Goal: Task Accomplishment & Management: Manage account settings

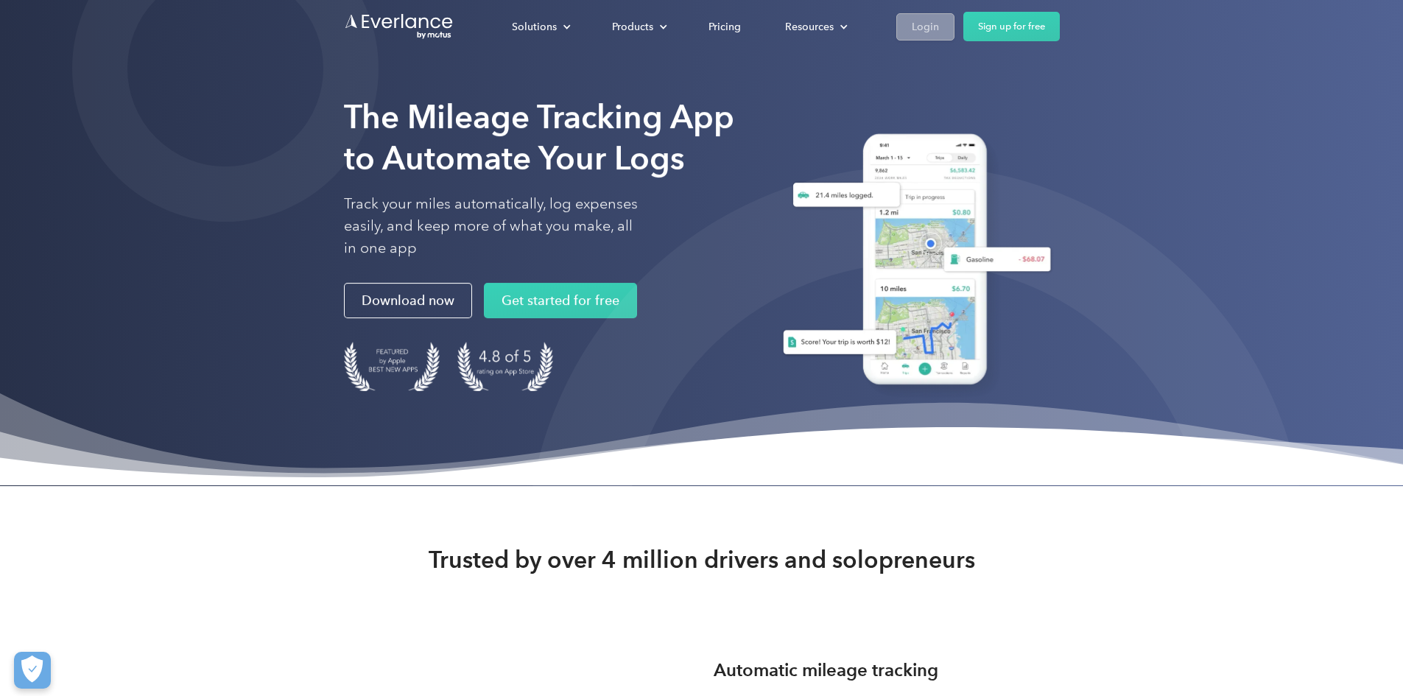
click at [939, 27] on div "Login" at bounding box center [924, 27] width 27 height 18
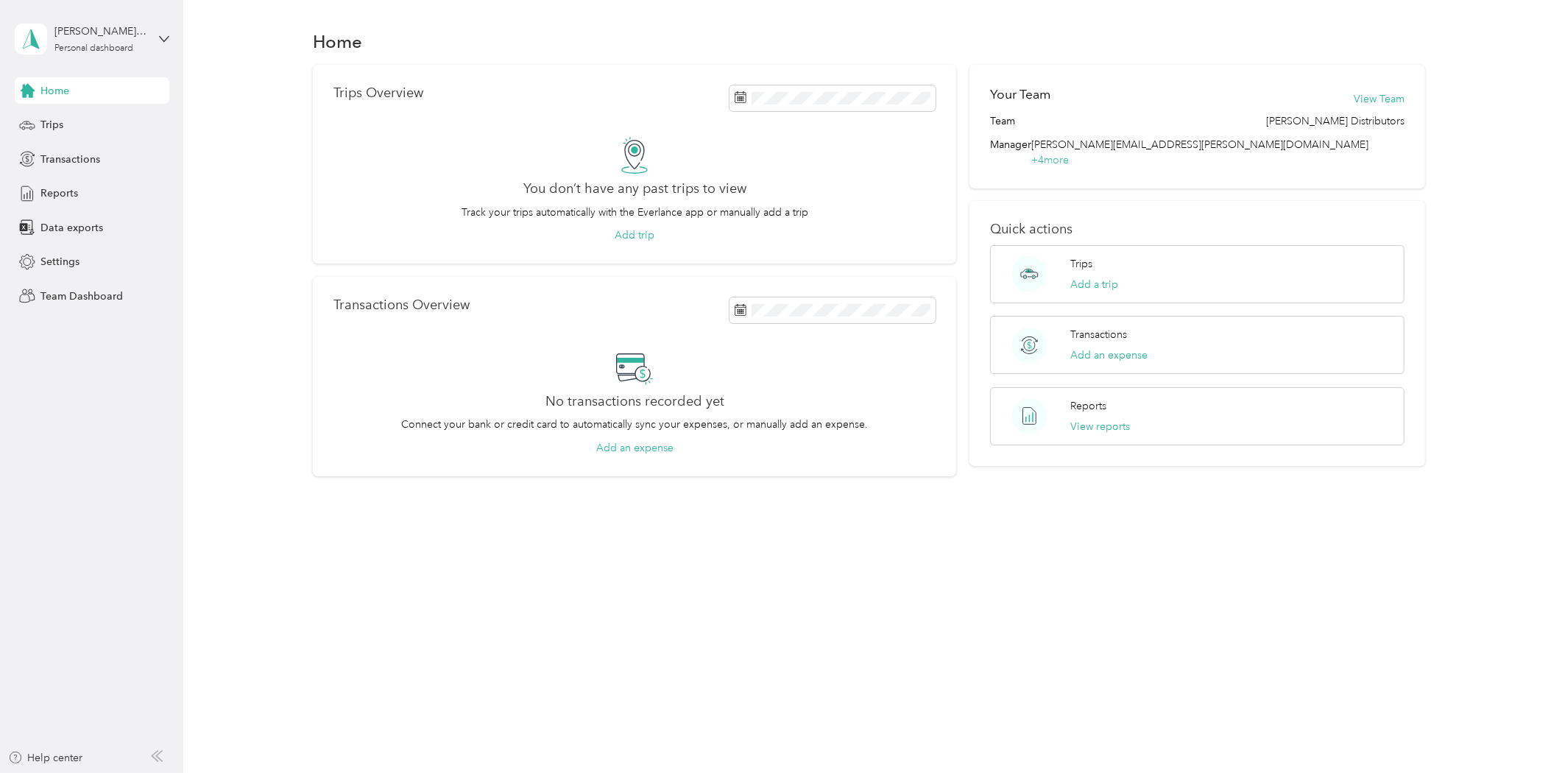
click at [40, 442] on aside "[PERSON_NAME][EMAIL_ADDRESS][PERSON_NAME][DOMAIN_NAME] Personal dashboard Home …" at bounding box center [91, 386] width 183 height 773
click at [63, 46] on div "Personal dashboard" at bounding box center [93, 48] width 79 height 9
click at [85, 121] on div "Team dashboard" at bounding box center [66, 120] width 79 height 15
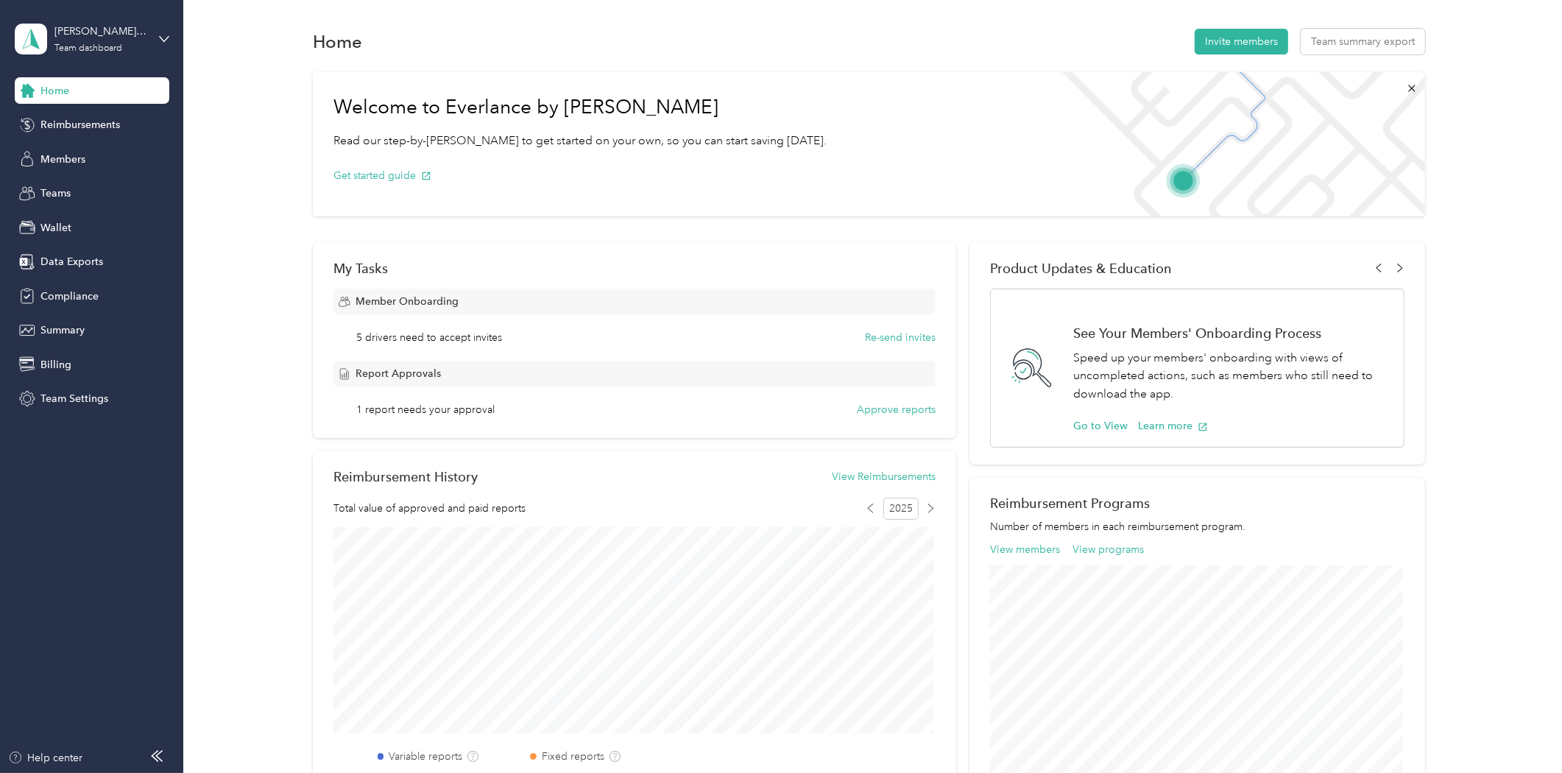
click at [43, 546] on aside "[PERSON_NAME] Distributors Team dashboard Home Reimbursements Members Teams Wal…" at bounding box center [91, 386] width 183 height 773
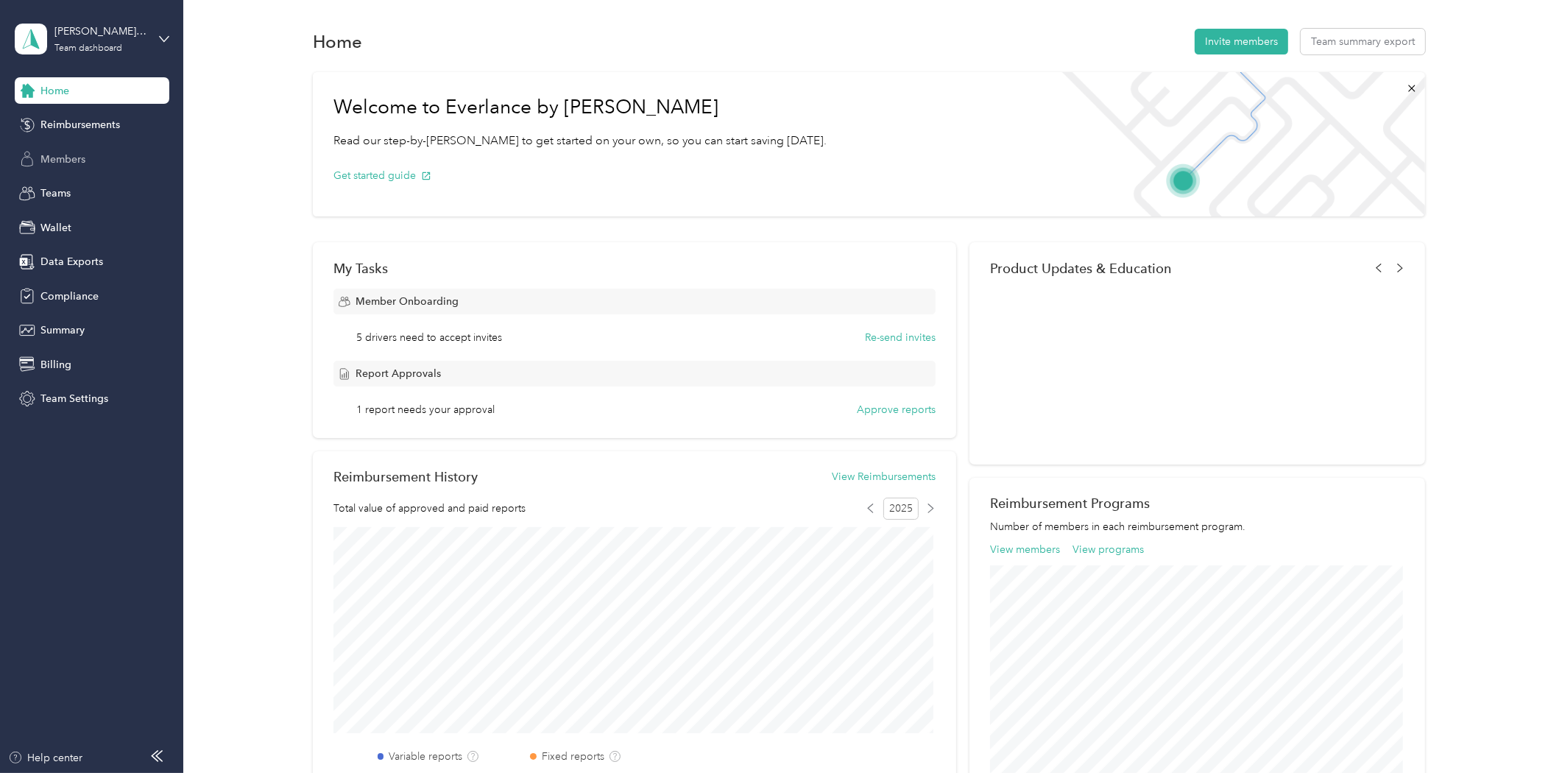
click at [68, 163] on span "Members" at bounding box center [62, 159] width 45 height 15
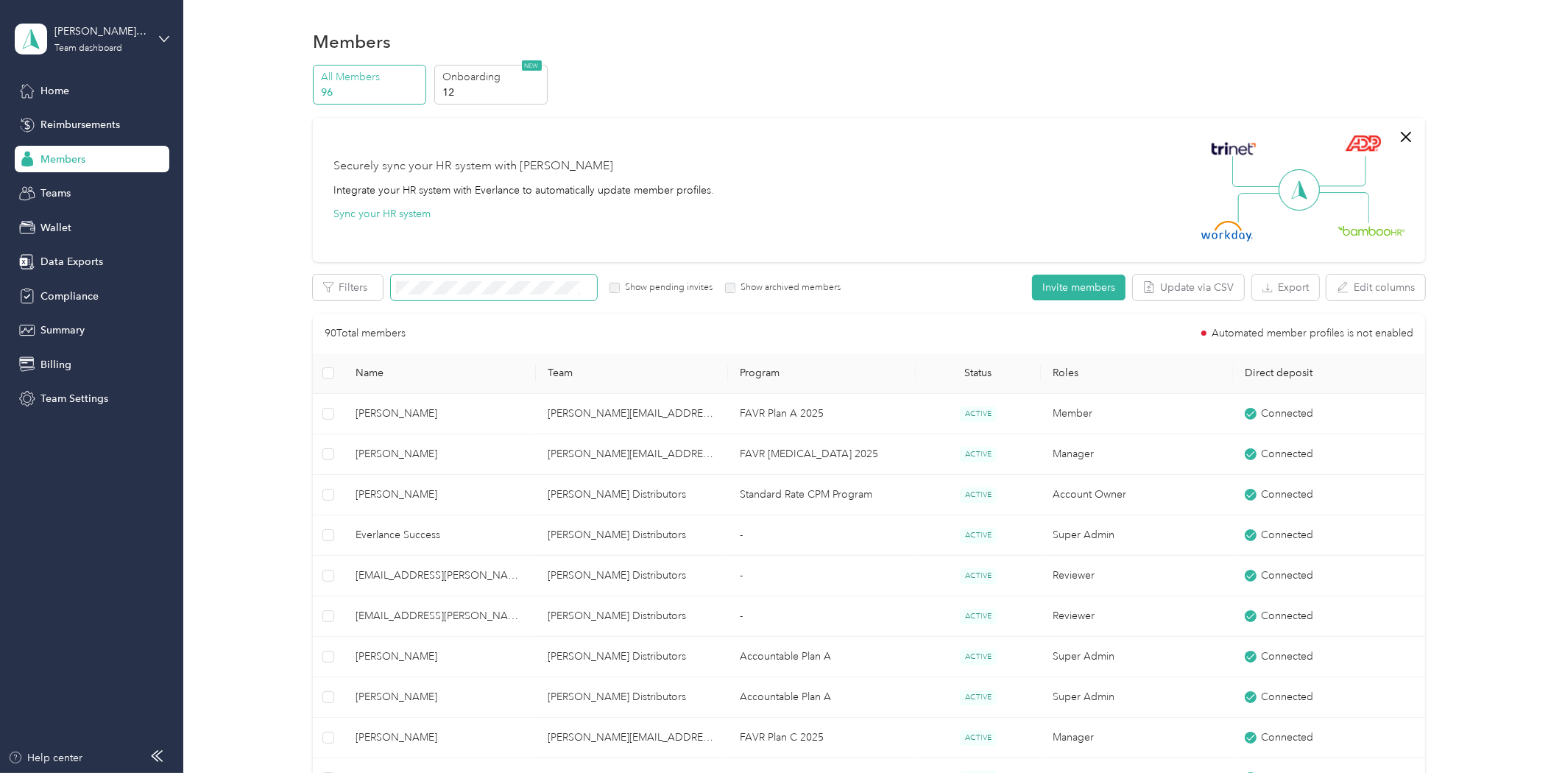
click at [427, 280] on span at bounding box center [494, 288] width 206 height 26
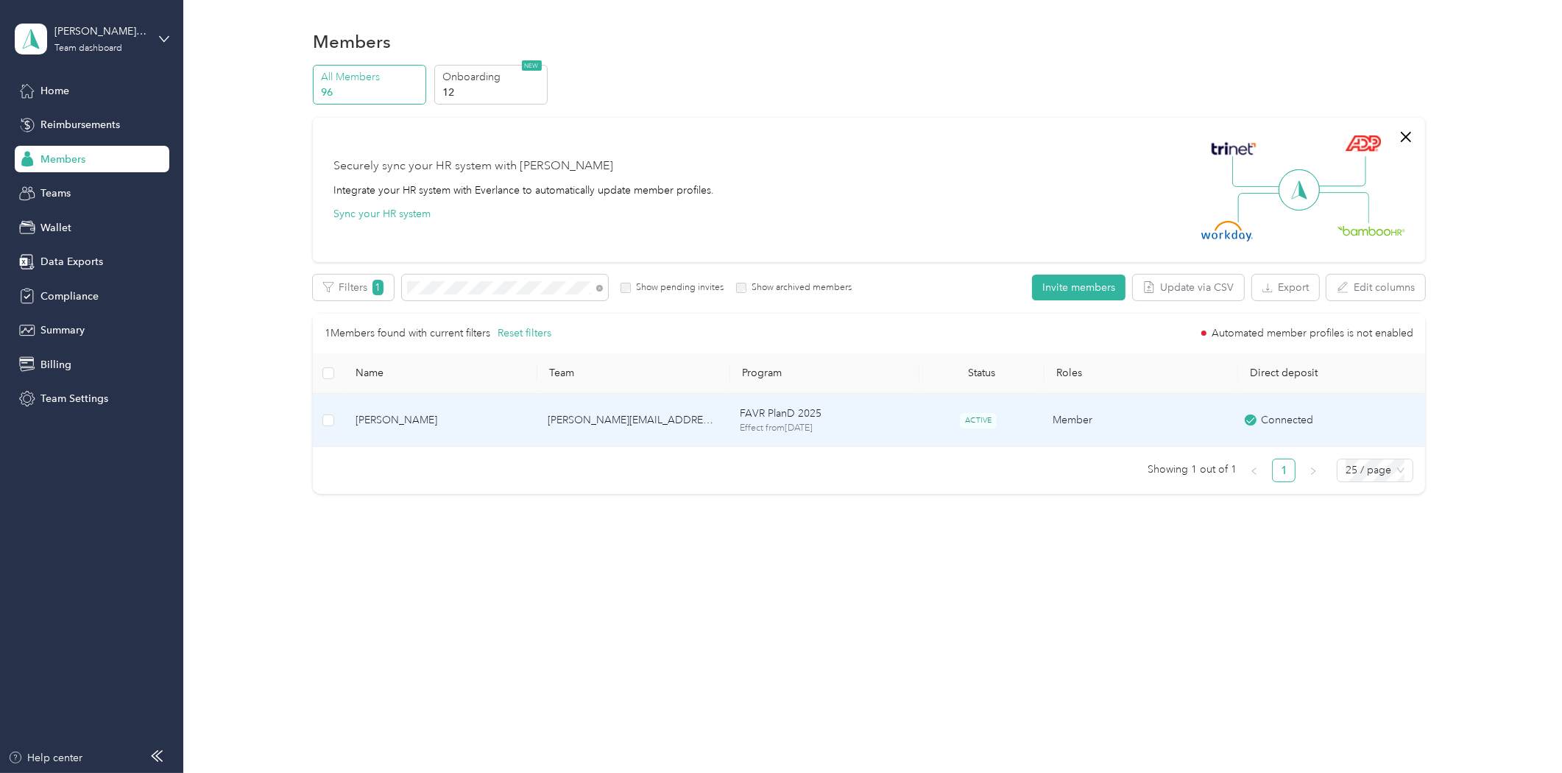
click at [406, 406] on td "[PERSON_NAME]" at bounding box center [440, 421] width 192 height 54
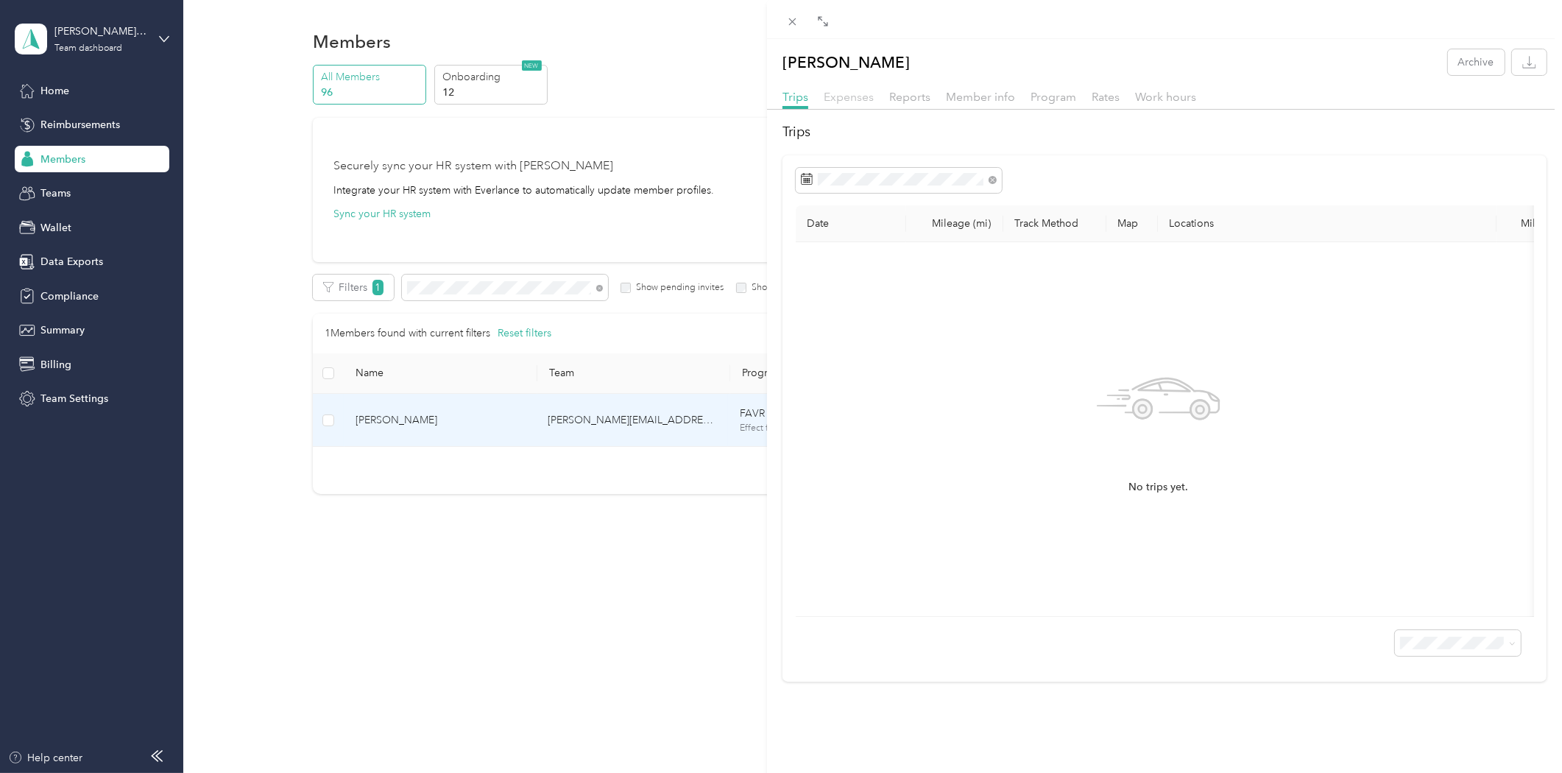
click at [847, 94] on span "Expenses" at bounding box center [849, 97] width 50 height 14
click at [920, 91] on span "Reports" at bounding box center [909, 97] width 41 height 14
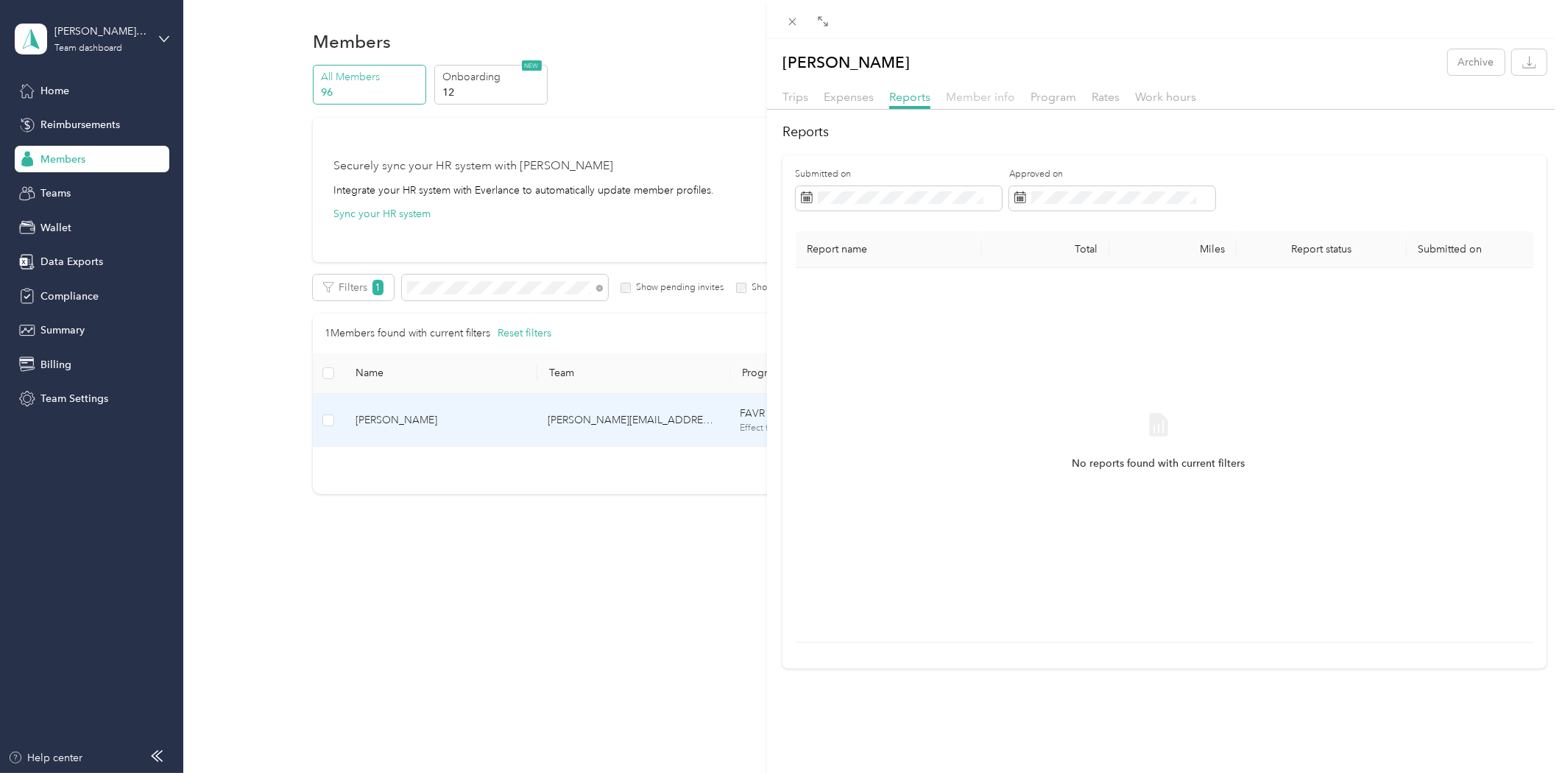
click at [967, 91] on span "Member info" at bounding box center [980, 97] width 69 height 14
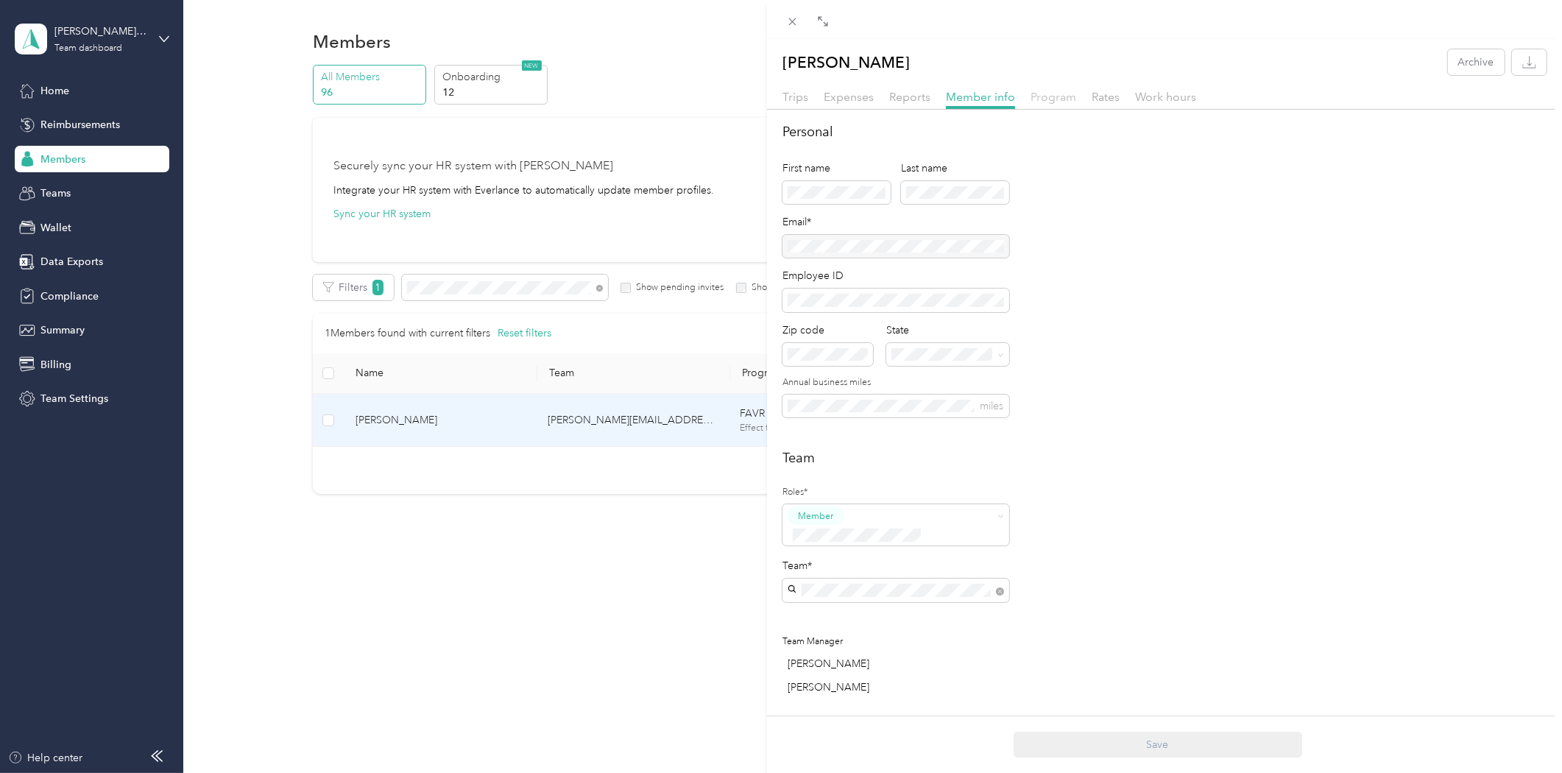
click at [1068, 96] on span "Program" at bounding box center [1054, 97] width 46 height 14
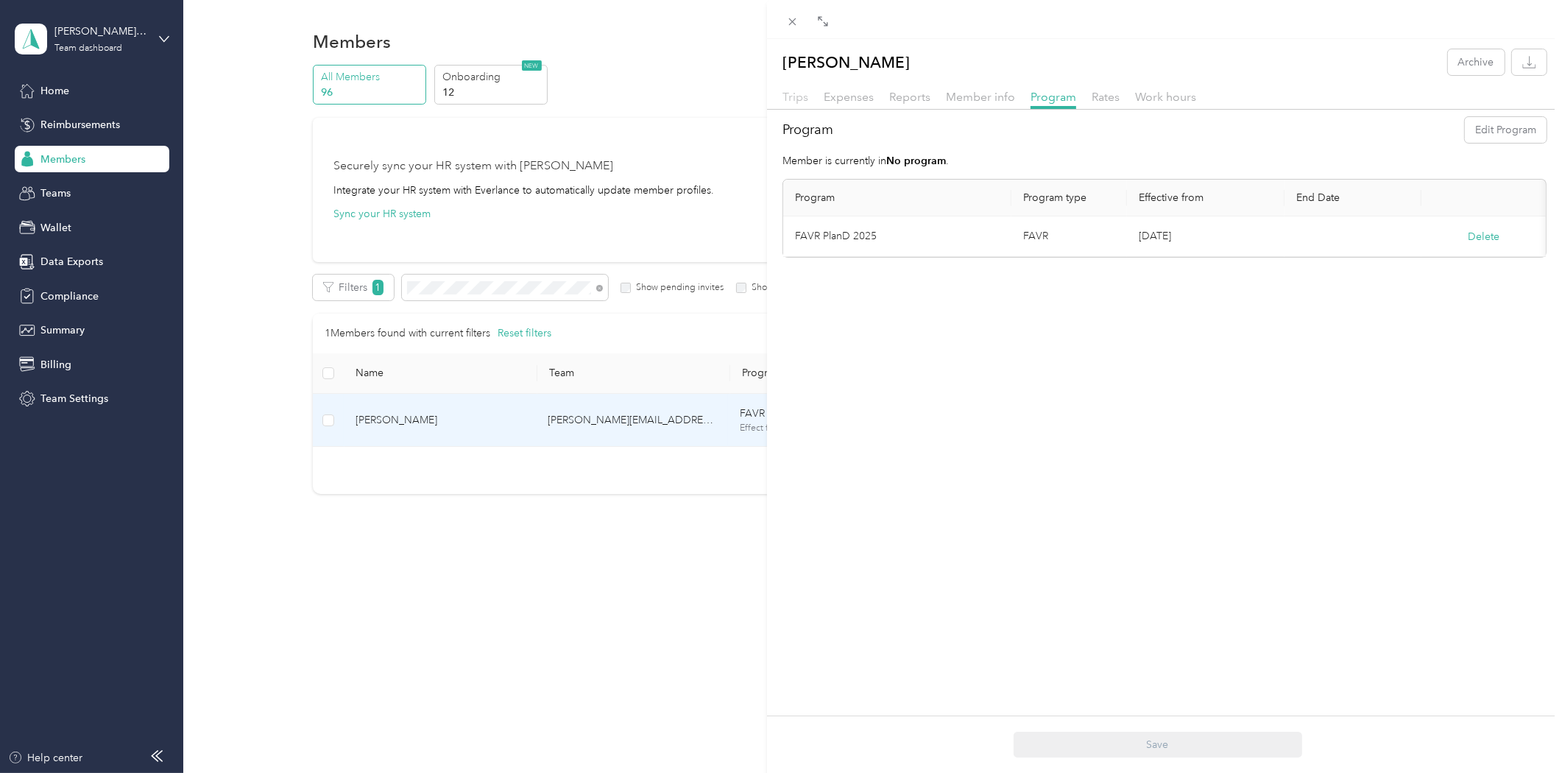
click at [801, 92] on span "Trips" at bounding box center [796, 97] width 26 height 14
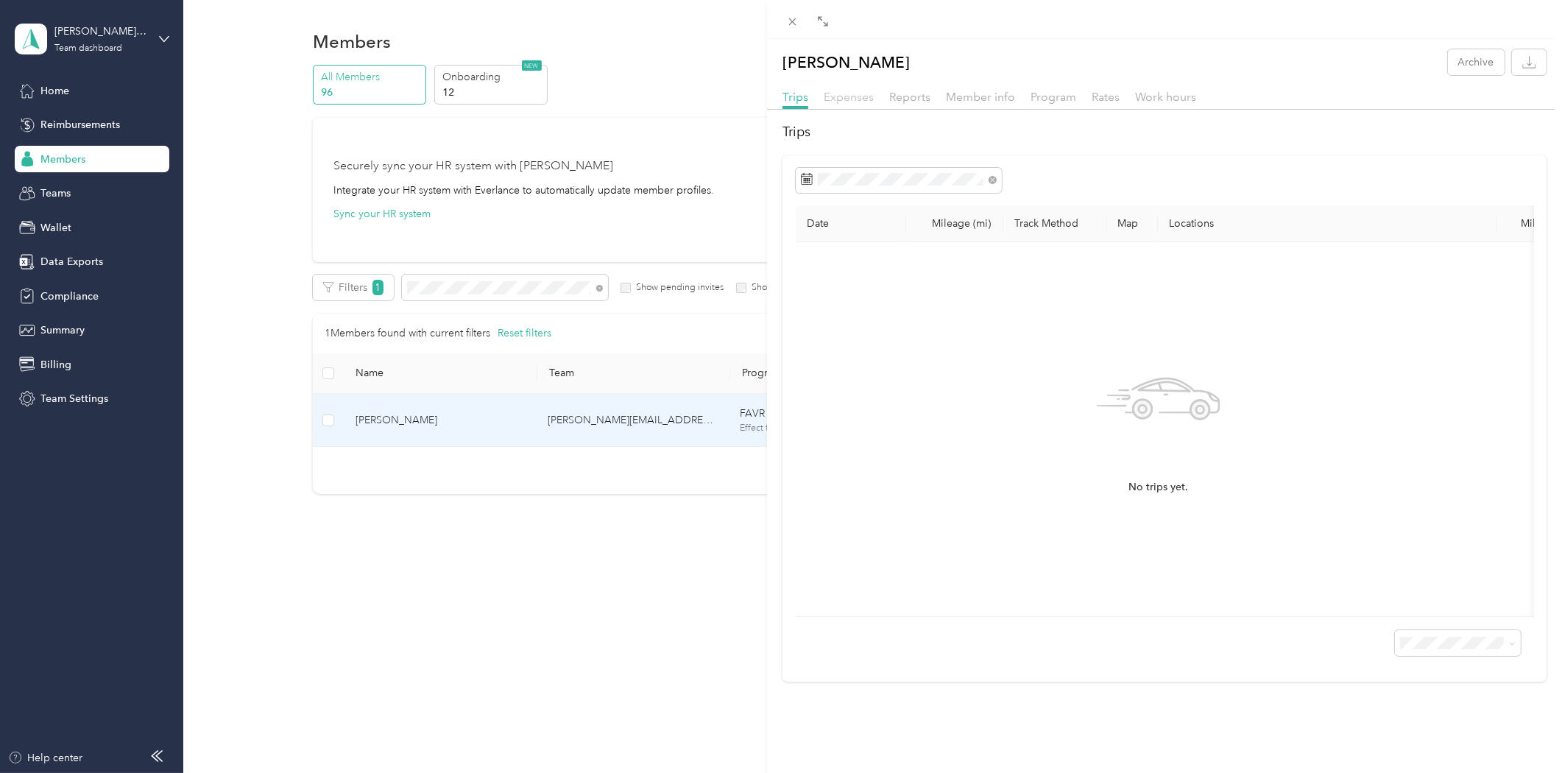
click at [842, 92] on span "Expenses" at bounding box center [849, 97] width 50 height 14
click at [60, 290] on div "[PERSON_NAME] Archive Trips Expenses Reports Member info Program Rates Work hou…" at bounding box center [781, 386] width 1562 height 773
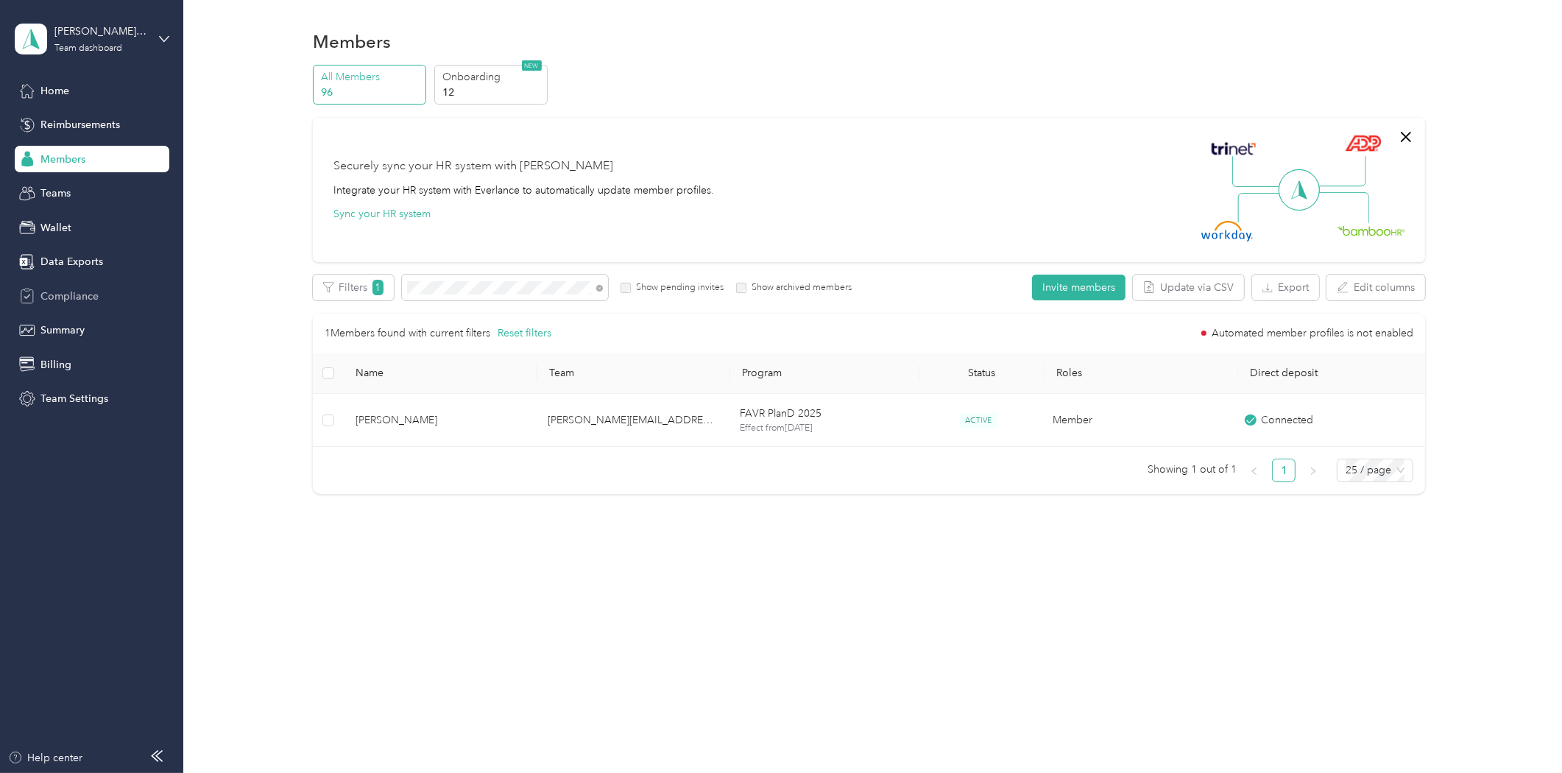
click at [44, 283] on div "Compliance" at bounding box center [92, 296] width 155 height 27
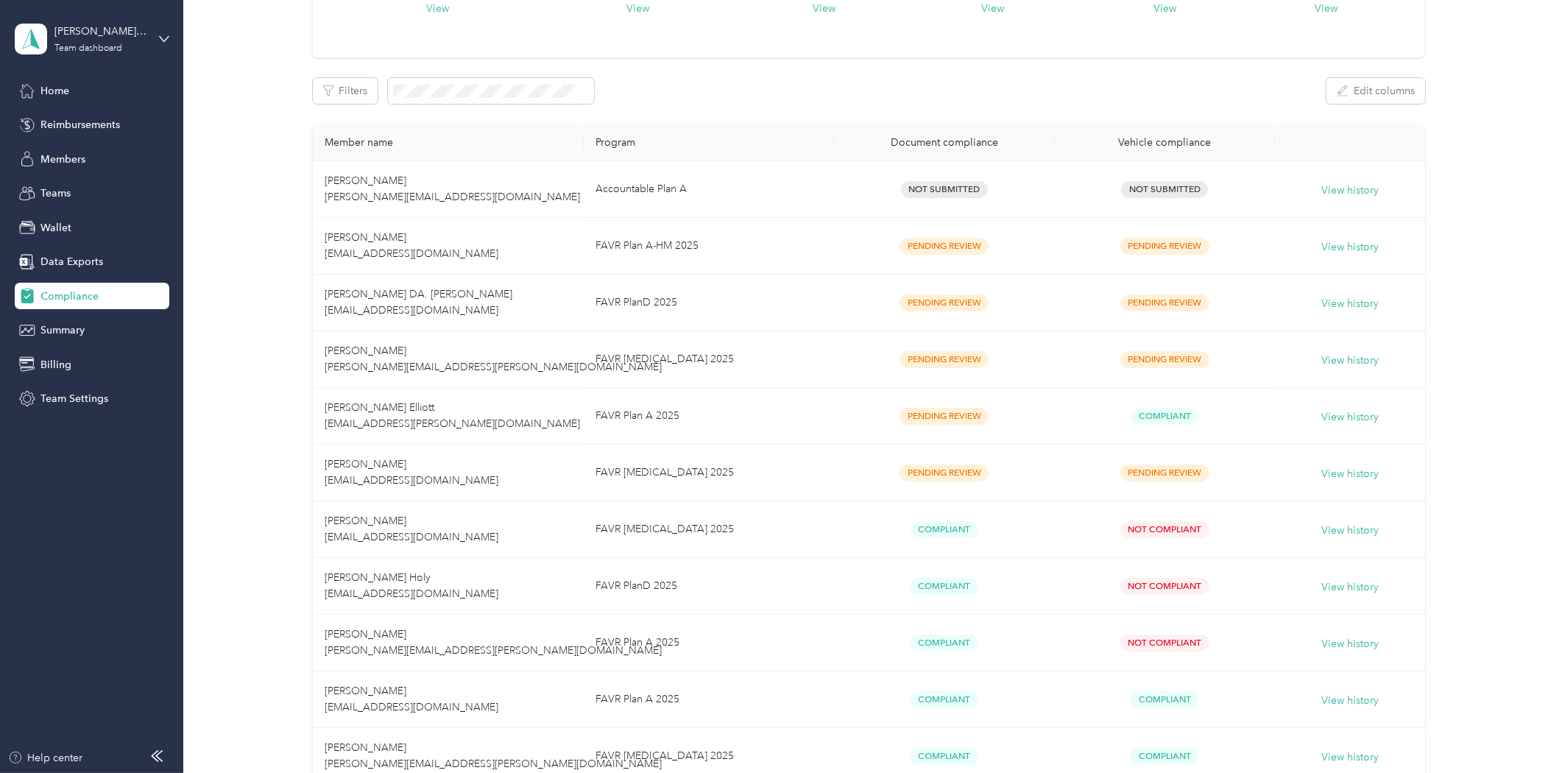
scroll to position [82, 0]
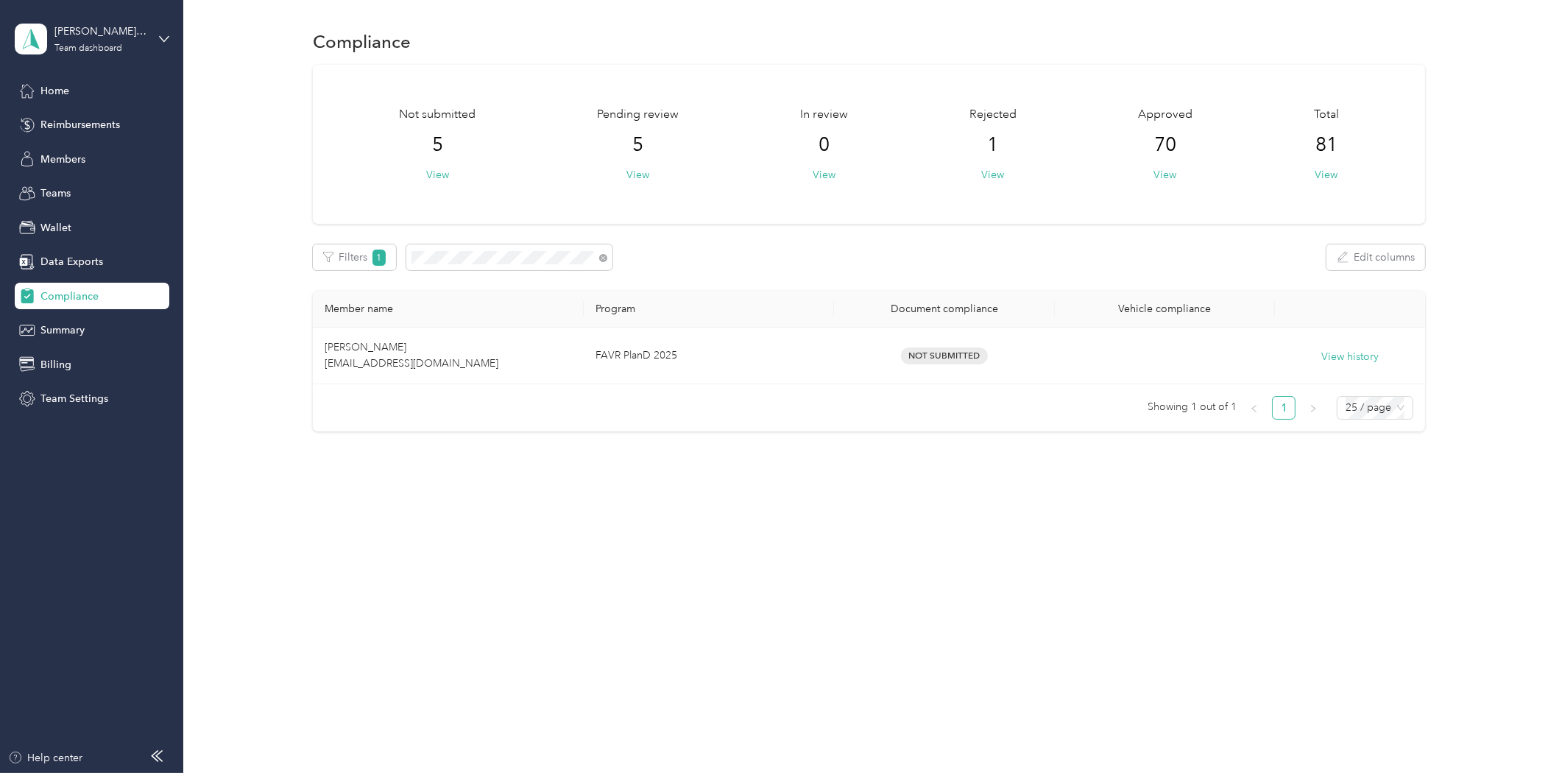
drag, startPoint x: 407, startPoint y: 320, endPoint x: 378, endPoint y: 356, distance: 46.7
click at [407, 320] on th "Member name" at bounding box center [448, 309] width 271 height 37
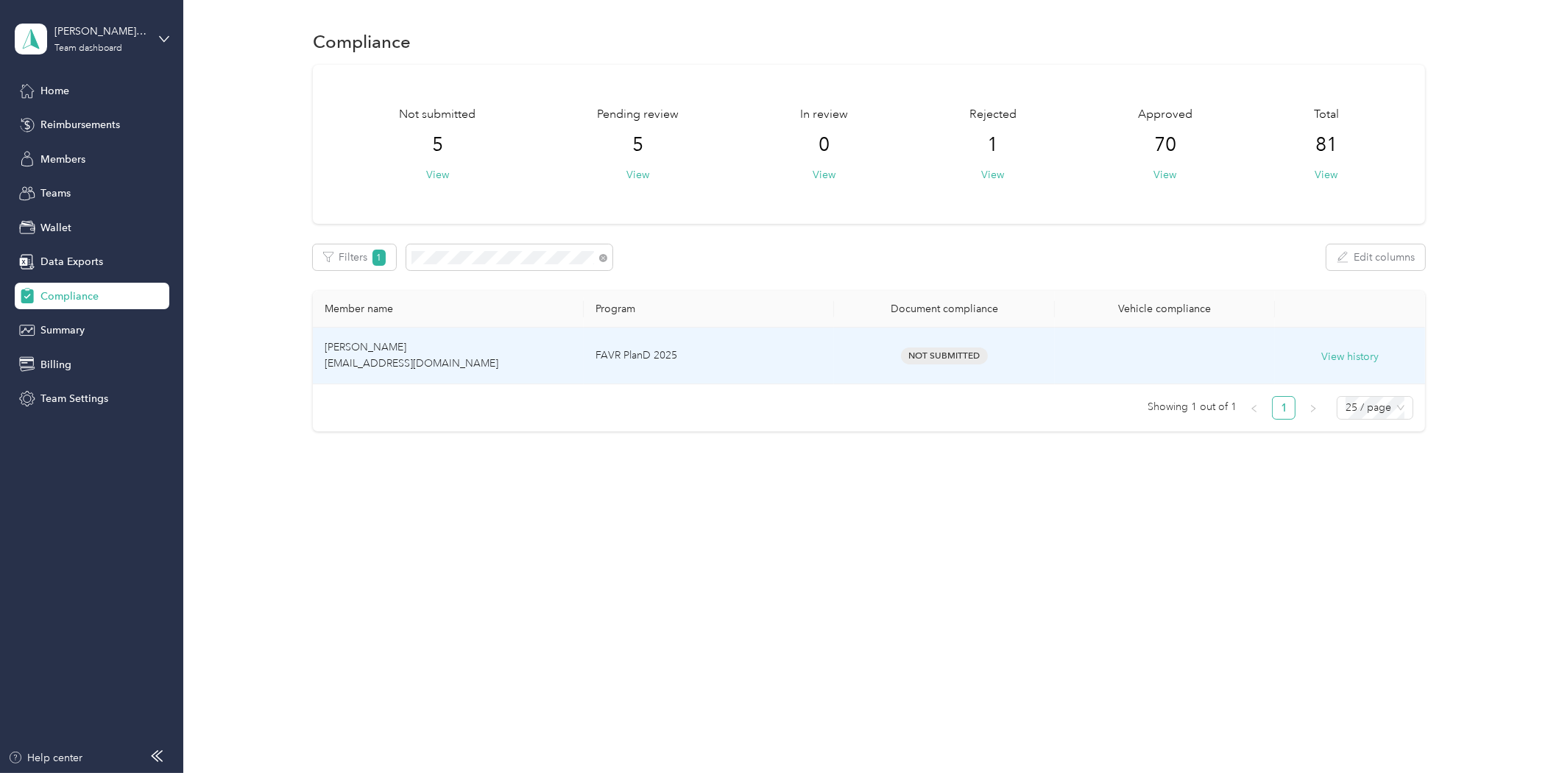
click at [378, 356] on span "[PERSON_NAME] [EMAIL_ADDRESS][DOMAIN_NAME]" at bounding box center [412, 355] width 174 height 29
click at [1340, 350] on button "View history" at bounding box center [1350, 357] width 57 height 16
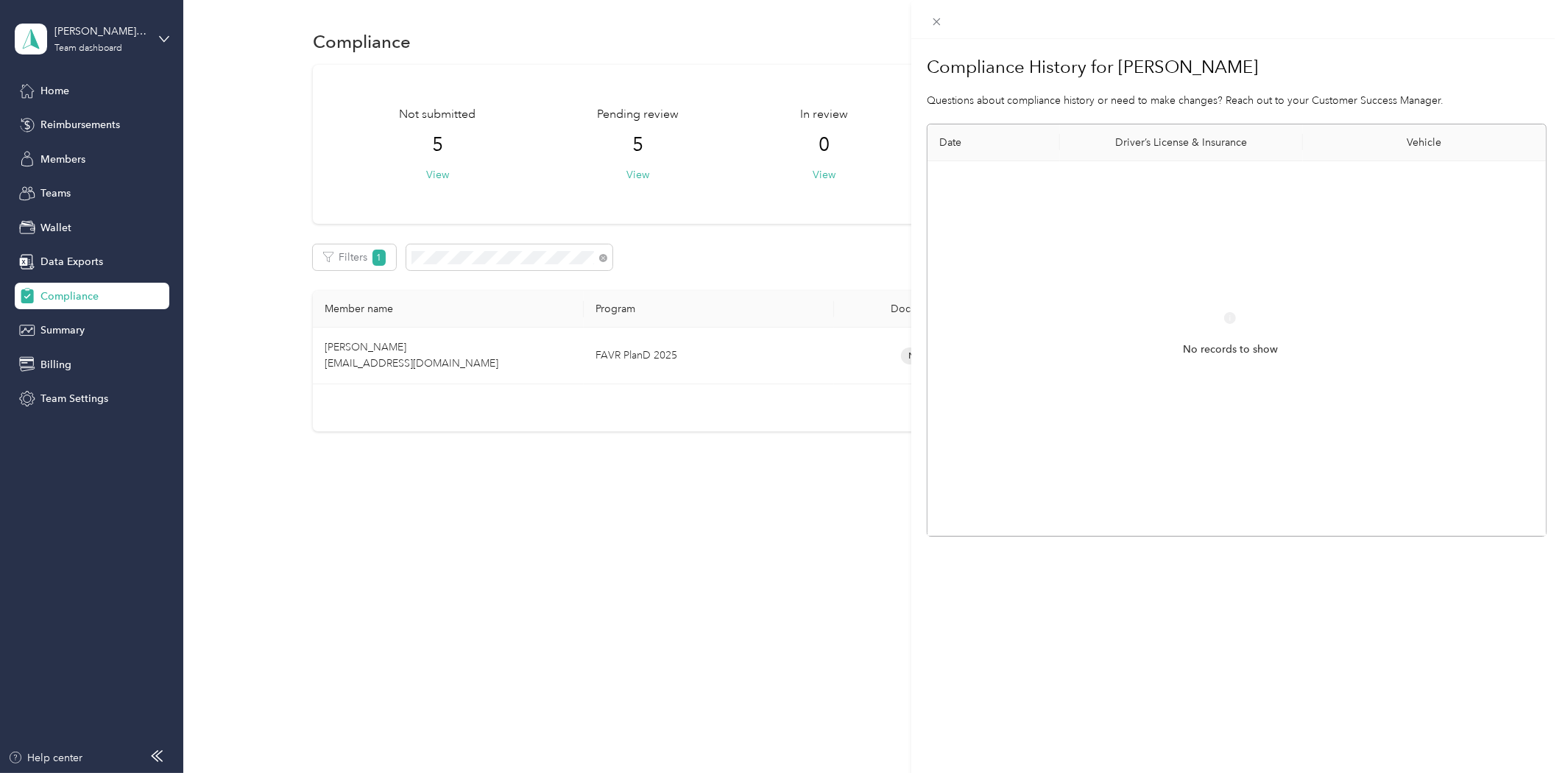
click at [1051, 262] on div "No records to show" at bounding box center [1230, 348] width 582 height 350
click at [944, 26] on span at bounding box center [937, 21] width 21 height 21
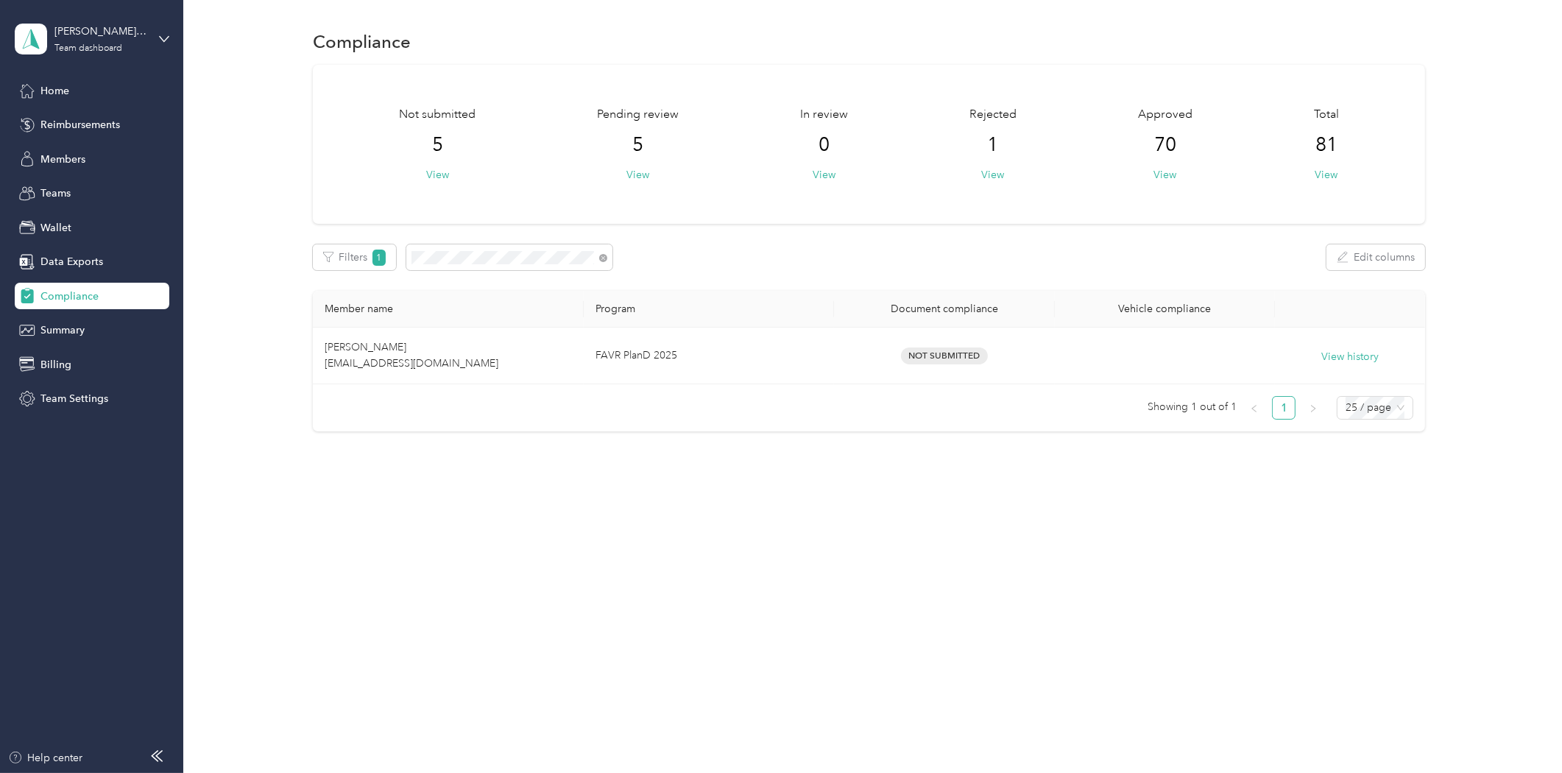
click at [741, 642] on div "Compliance Not submitted 5 View Pending review 5 View In review 0 View Rejected…" at bounding box center [869, 386] width 1372 height 773
click at [641, 169] on button "View" at bounding box center [638, 174] width 23 height 15
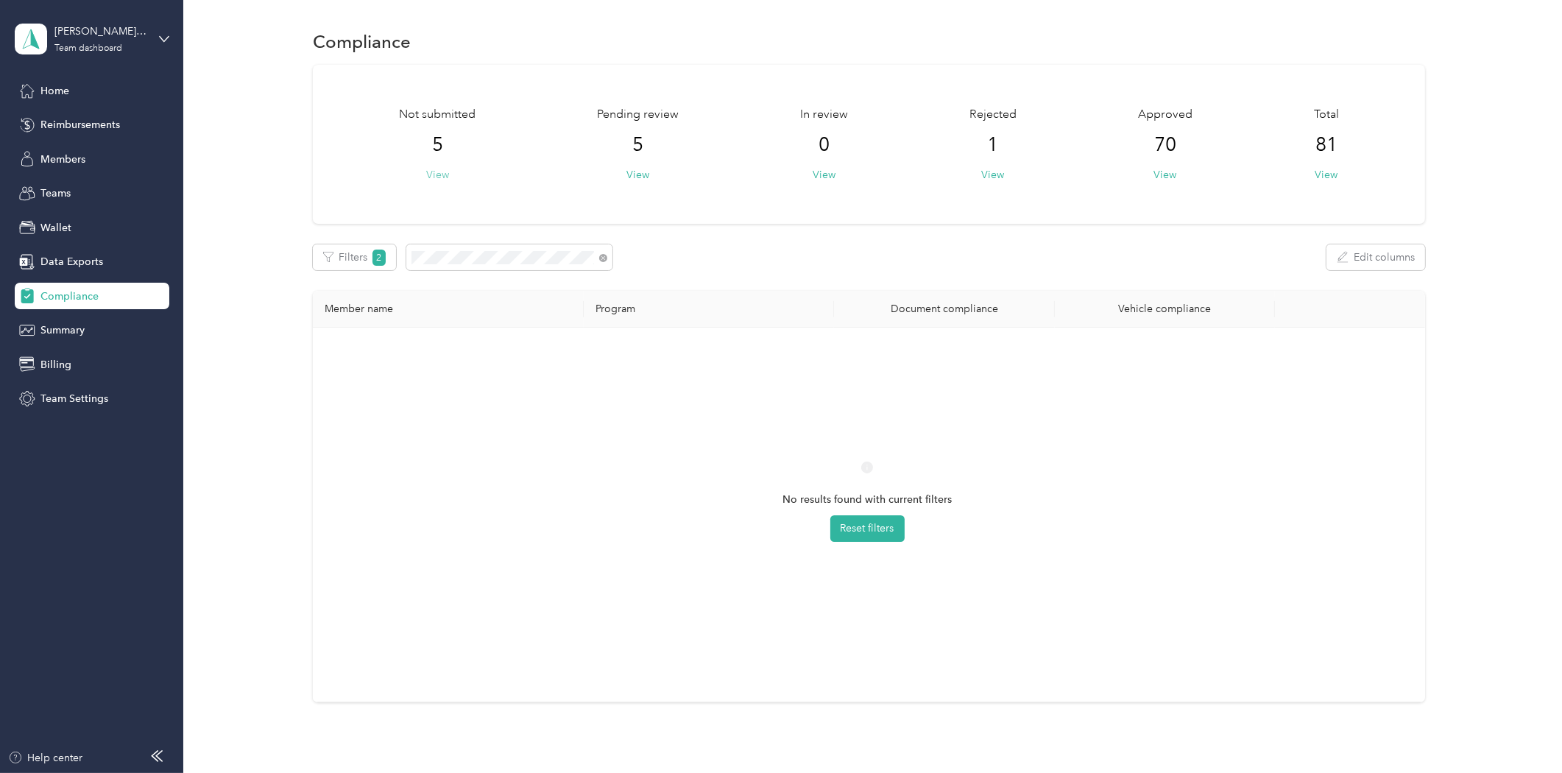
click at [433, 182] on button "View" at bounding box center [437, 174] width 23 height 15
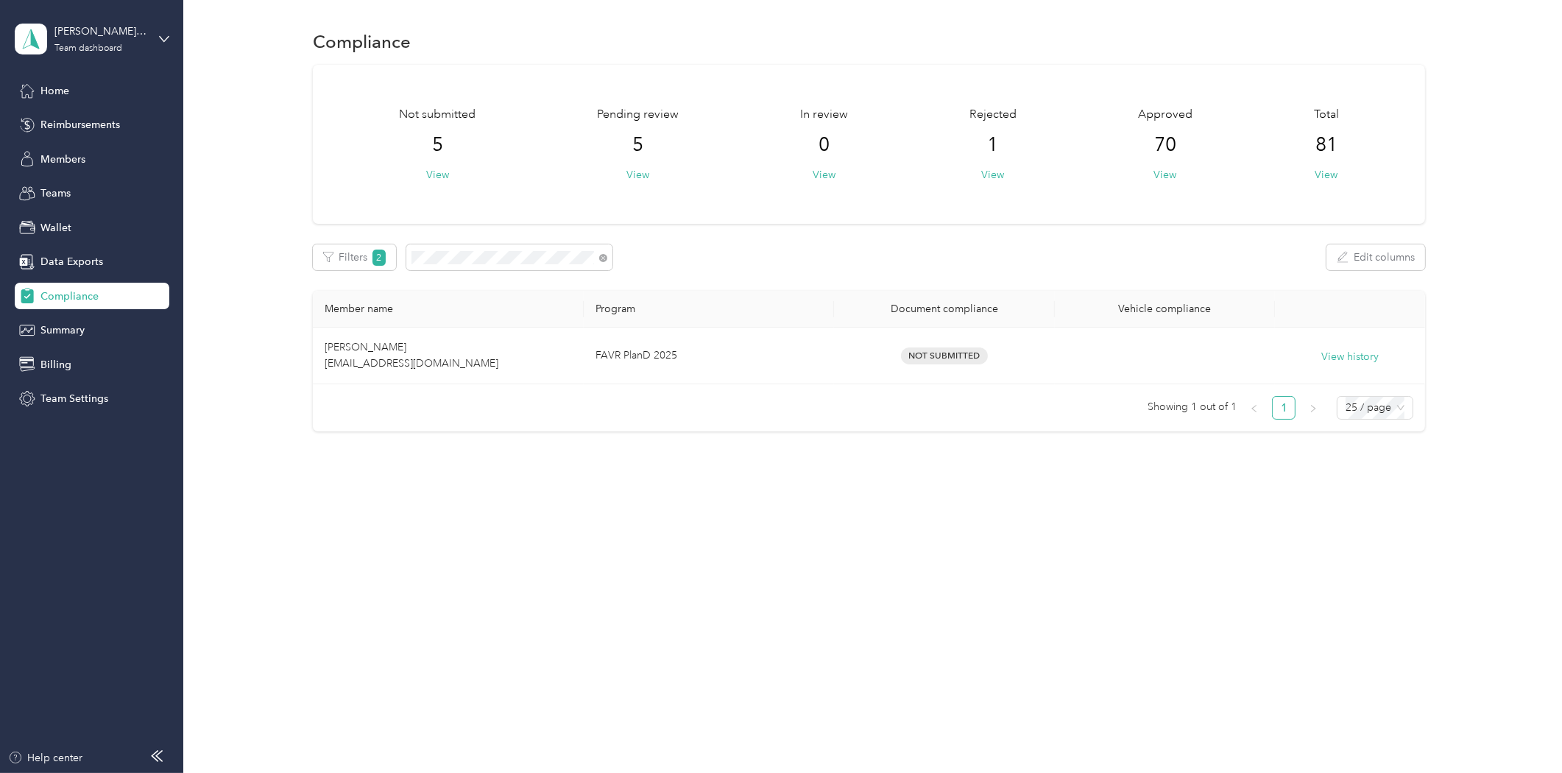
click at [387, 650] on div "Compliance Not submitted 5 View Pending review 5 View In review 0 View Rejected…" at bounding box center [869, 386] width 1372 height 773
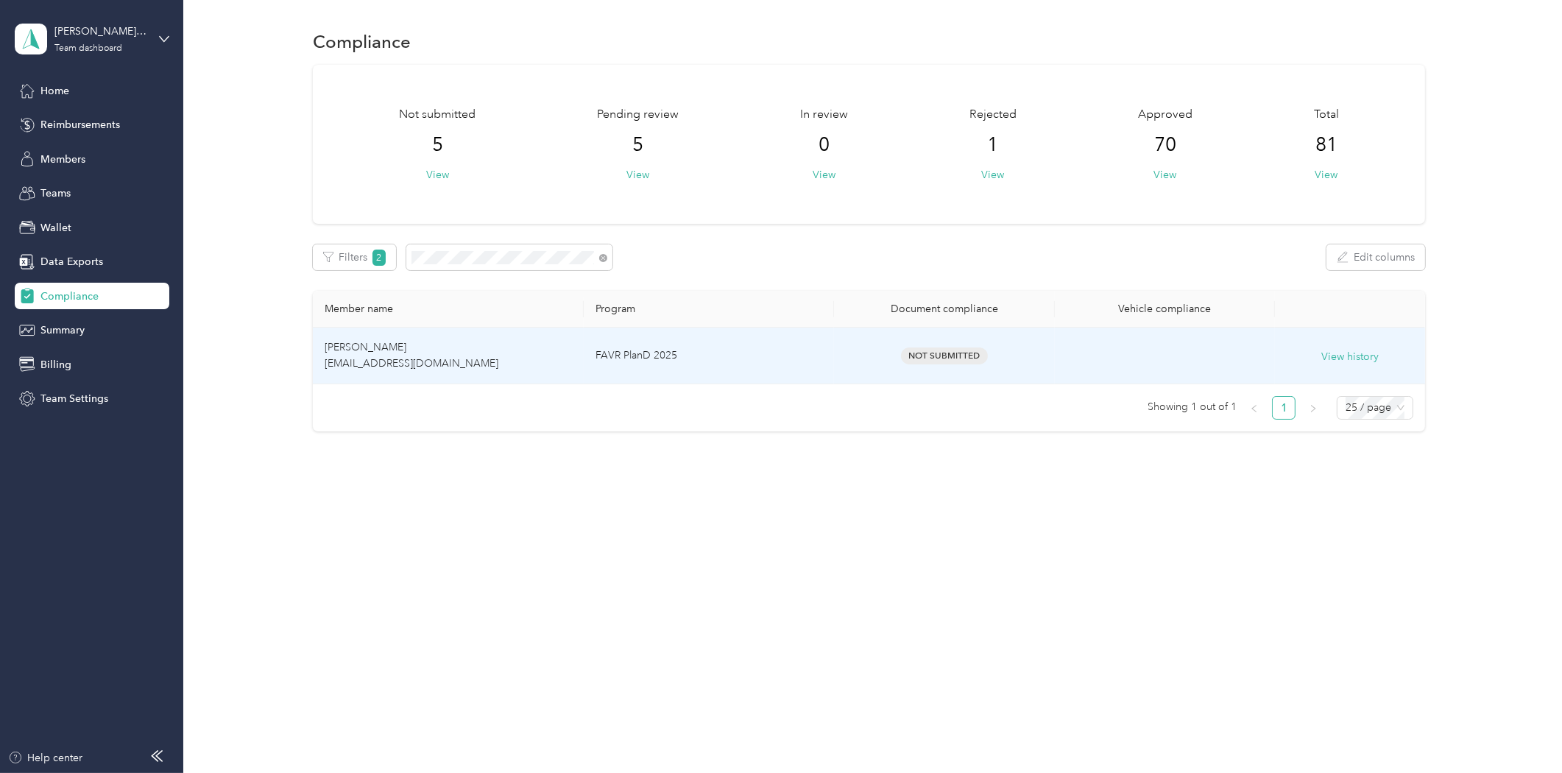
click at [381, 352] on span "Craig Cloversettle rt44@bldonline.com" at bounding box center [412, 355] width 174 height 29
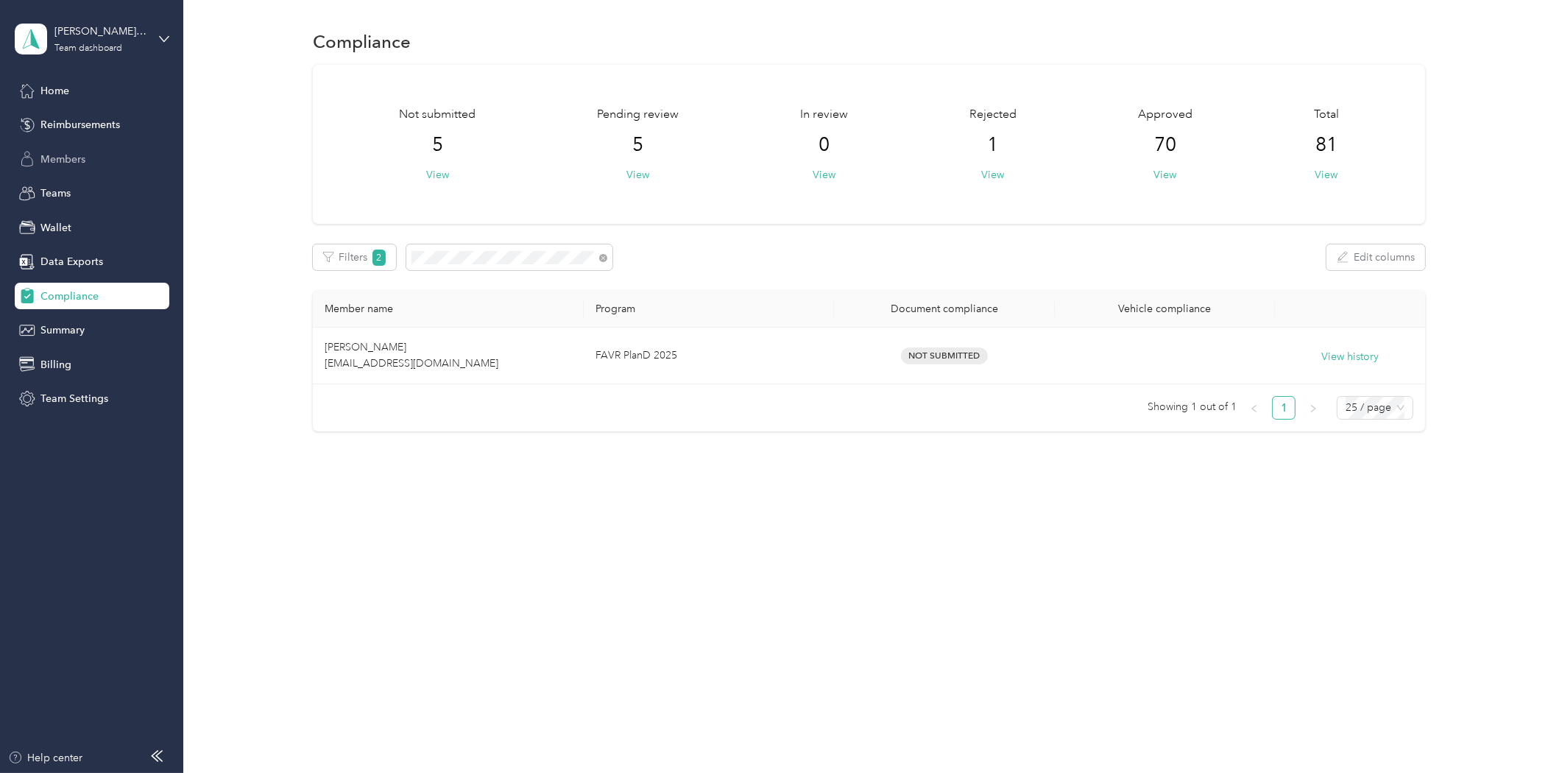
click at [54, 152] on span "Members" at bounding box center [62, 159] width 45 height 15
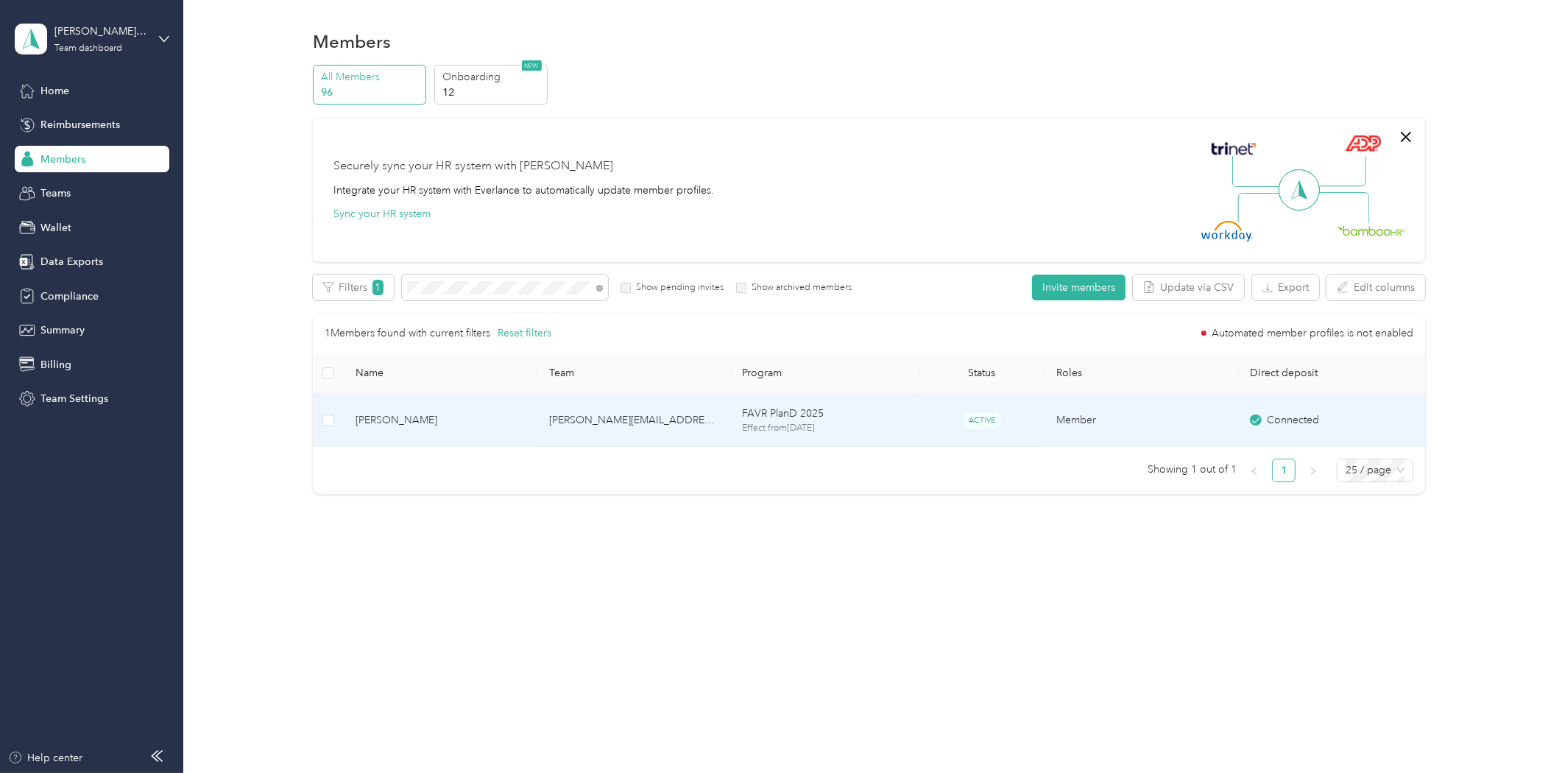
click at [393, 413] on span "Craig Cloversettle" at bounding box center [441, 420] width 170 height 16
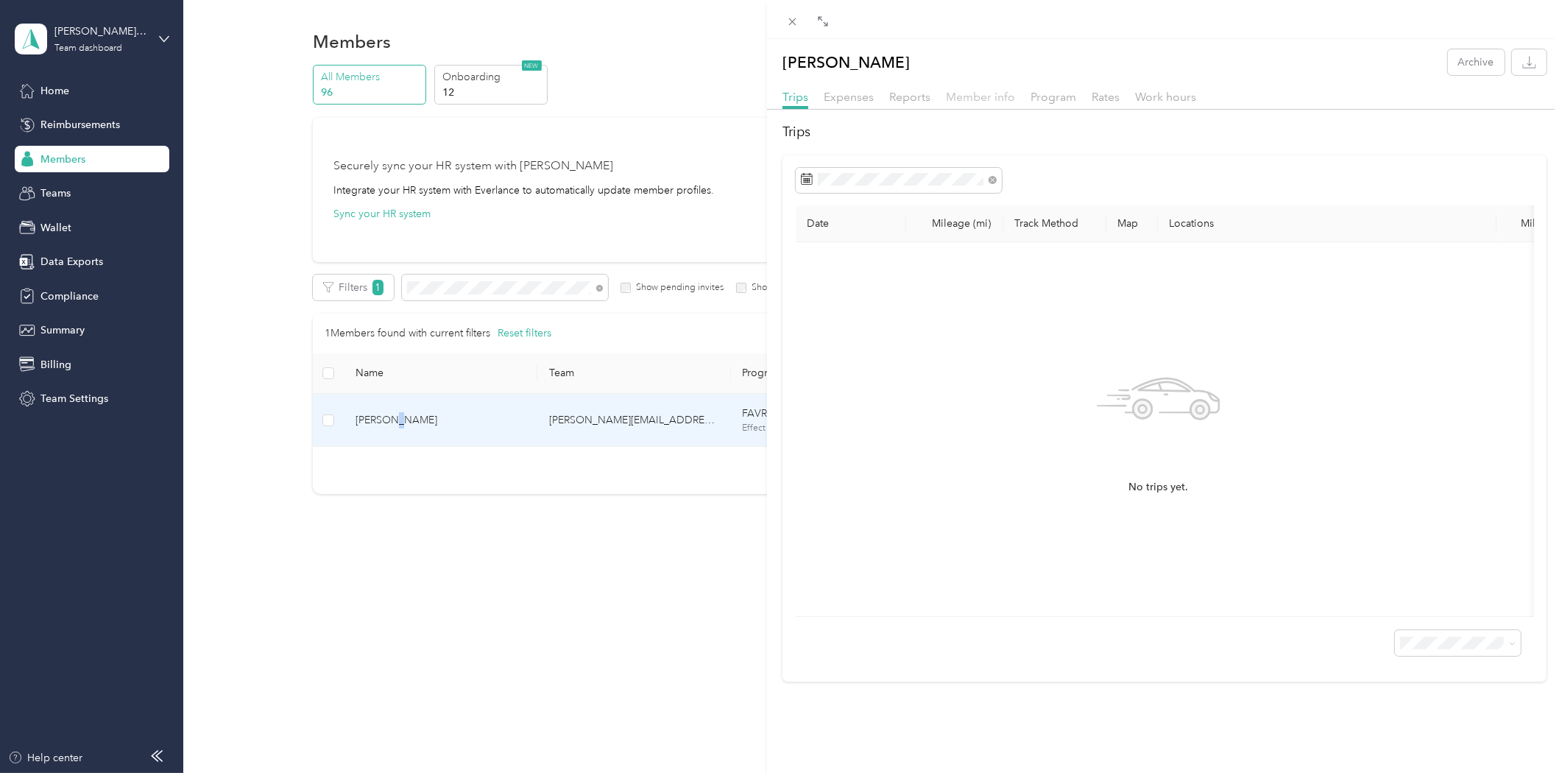
click at [962, 102] on span "Member info" at bounding box center [980, 97] width 69 height 14
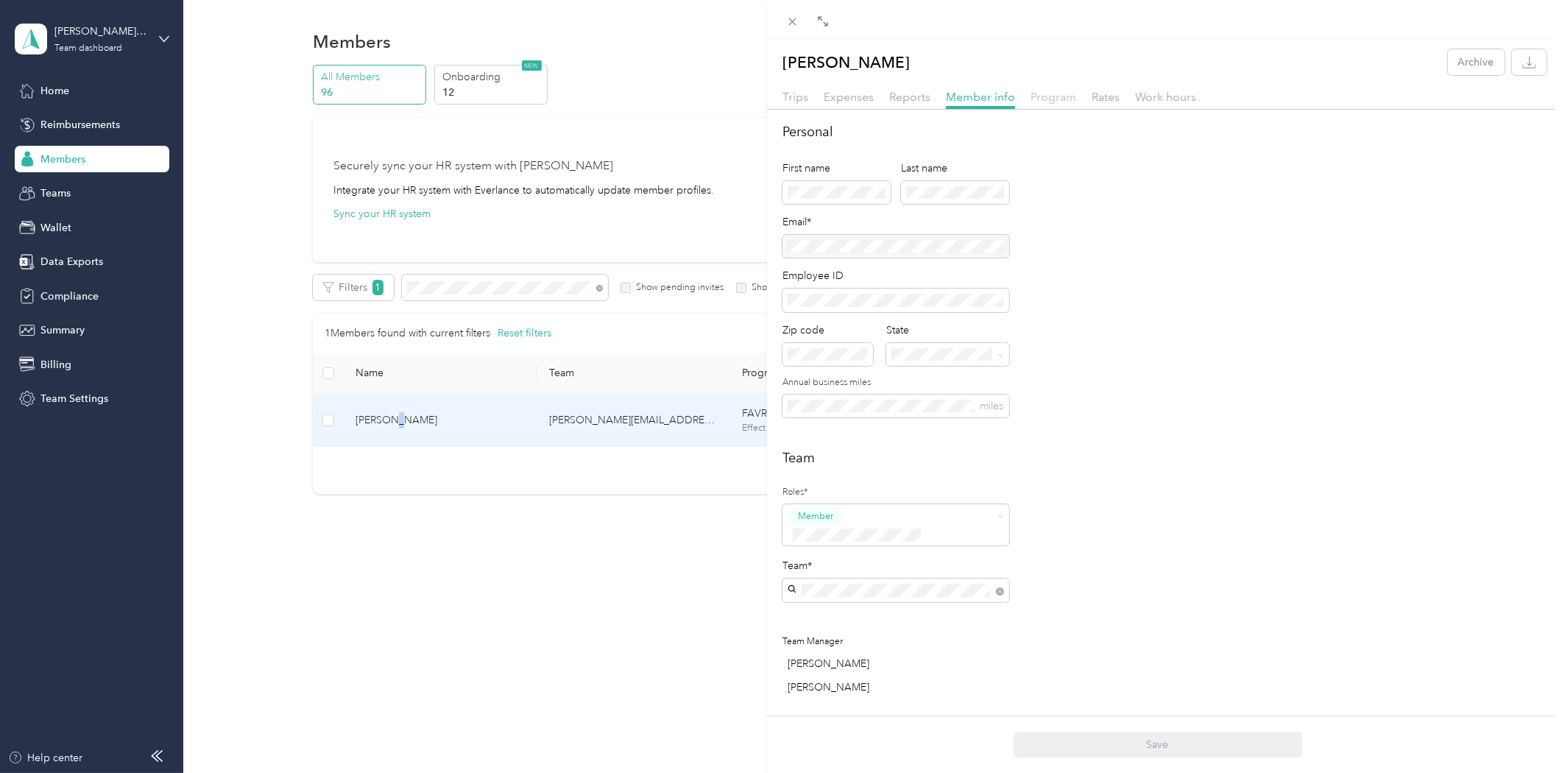
click at [1039, 94] on span "Program" at bounding box center [1054, 97] width 46 height 14
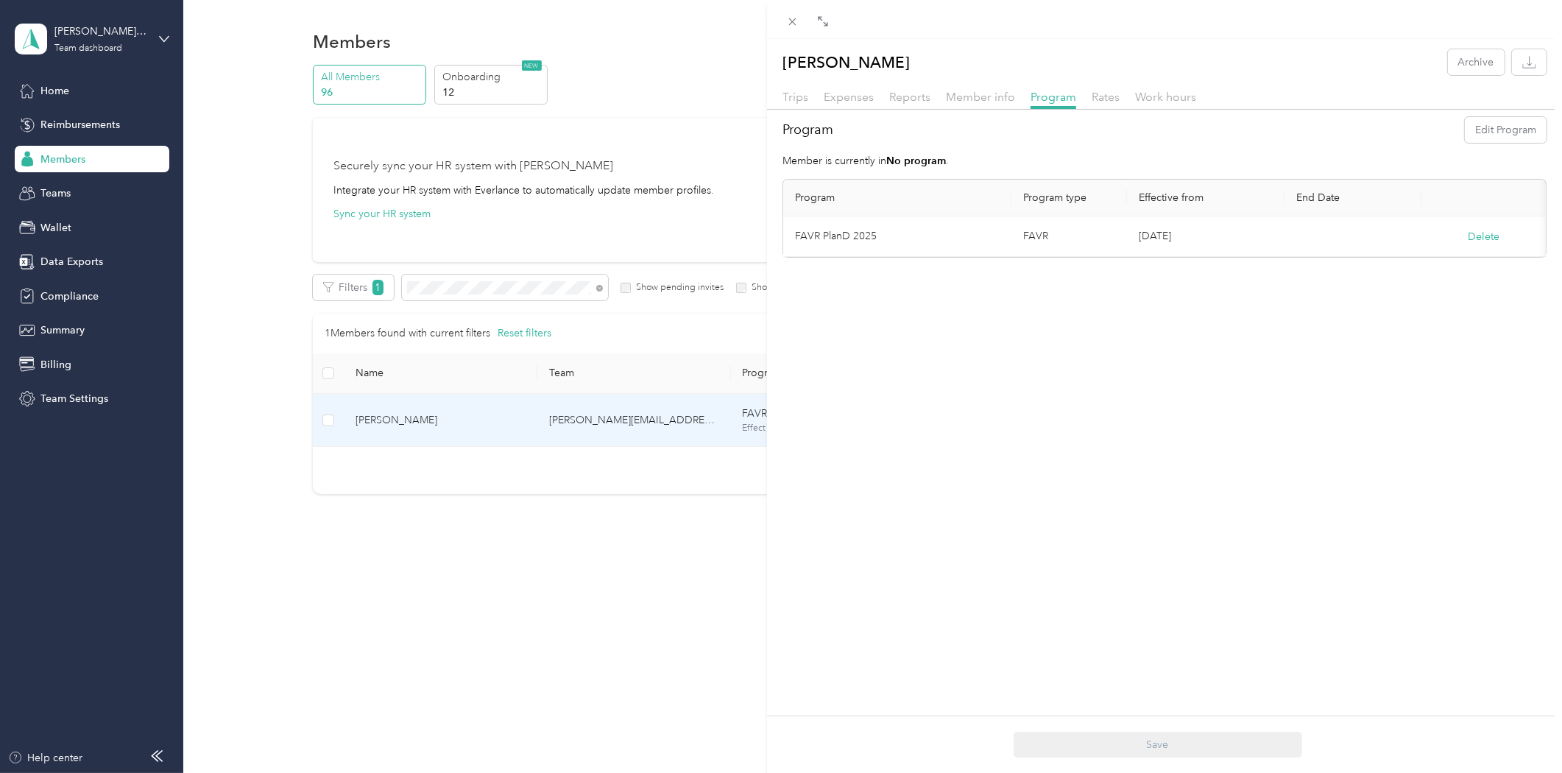
click at [556, 594] on div "Craig Cloversettle Archive Trips Expenses Reports Member info Program Rates Wor…" at bounding box center [781, 386] width 1562 height 773
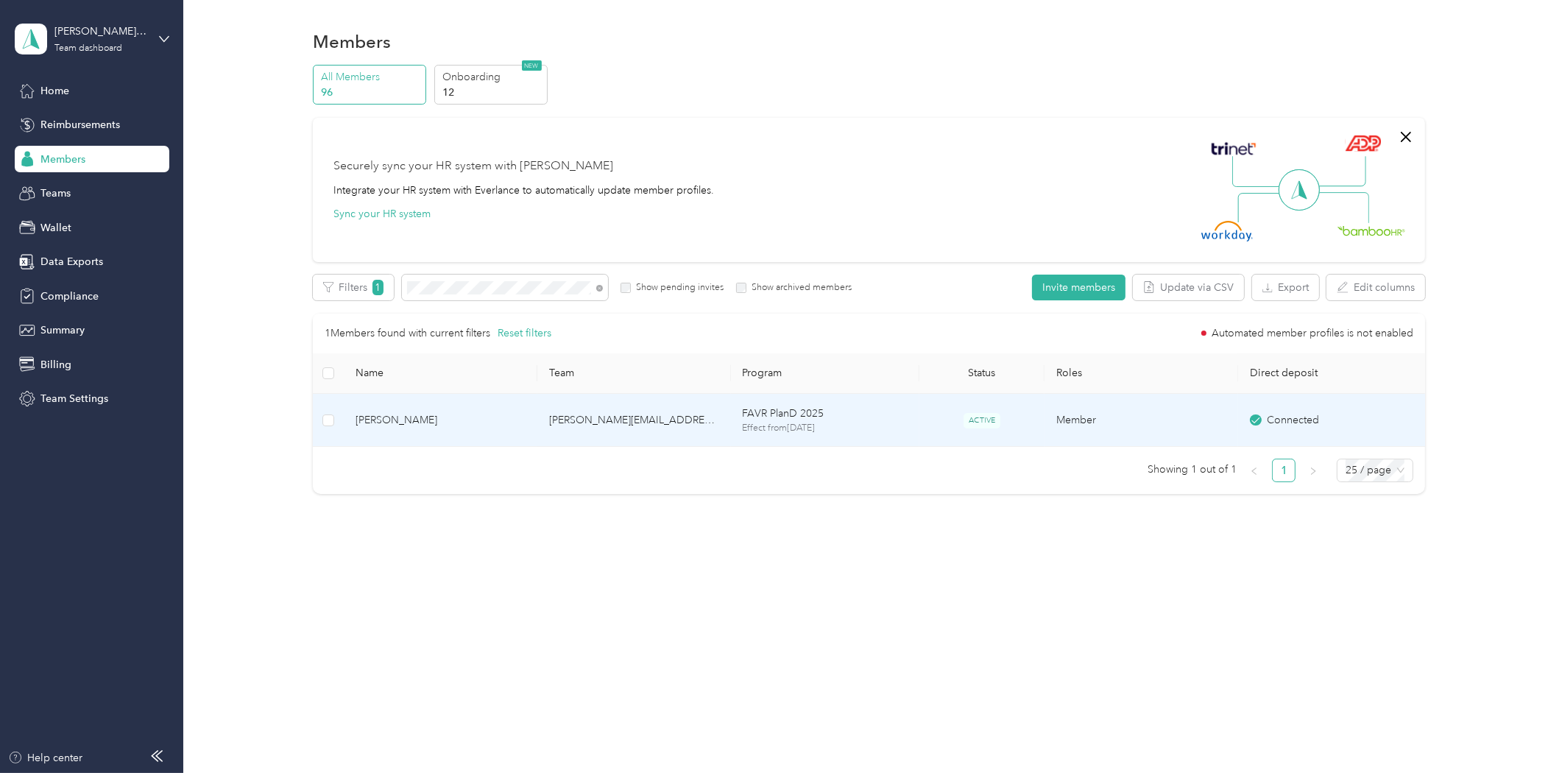
click at [1264, 424] on div "Connected" at bounding box center [1335, 420] width 170 height 16
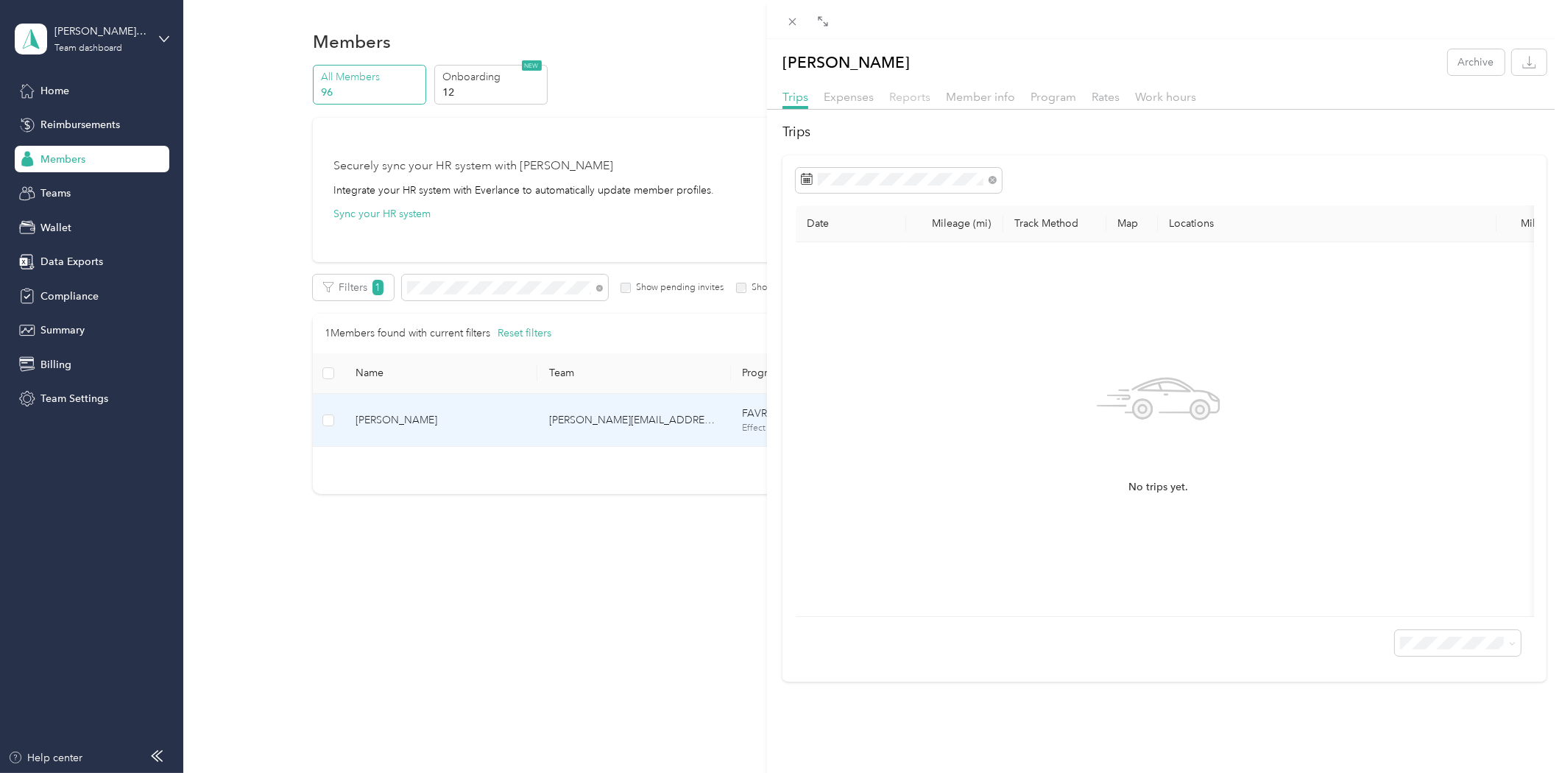
click at [911, 99] on span "Reports" at bounding box center [909, 97] width 41 height 14
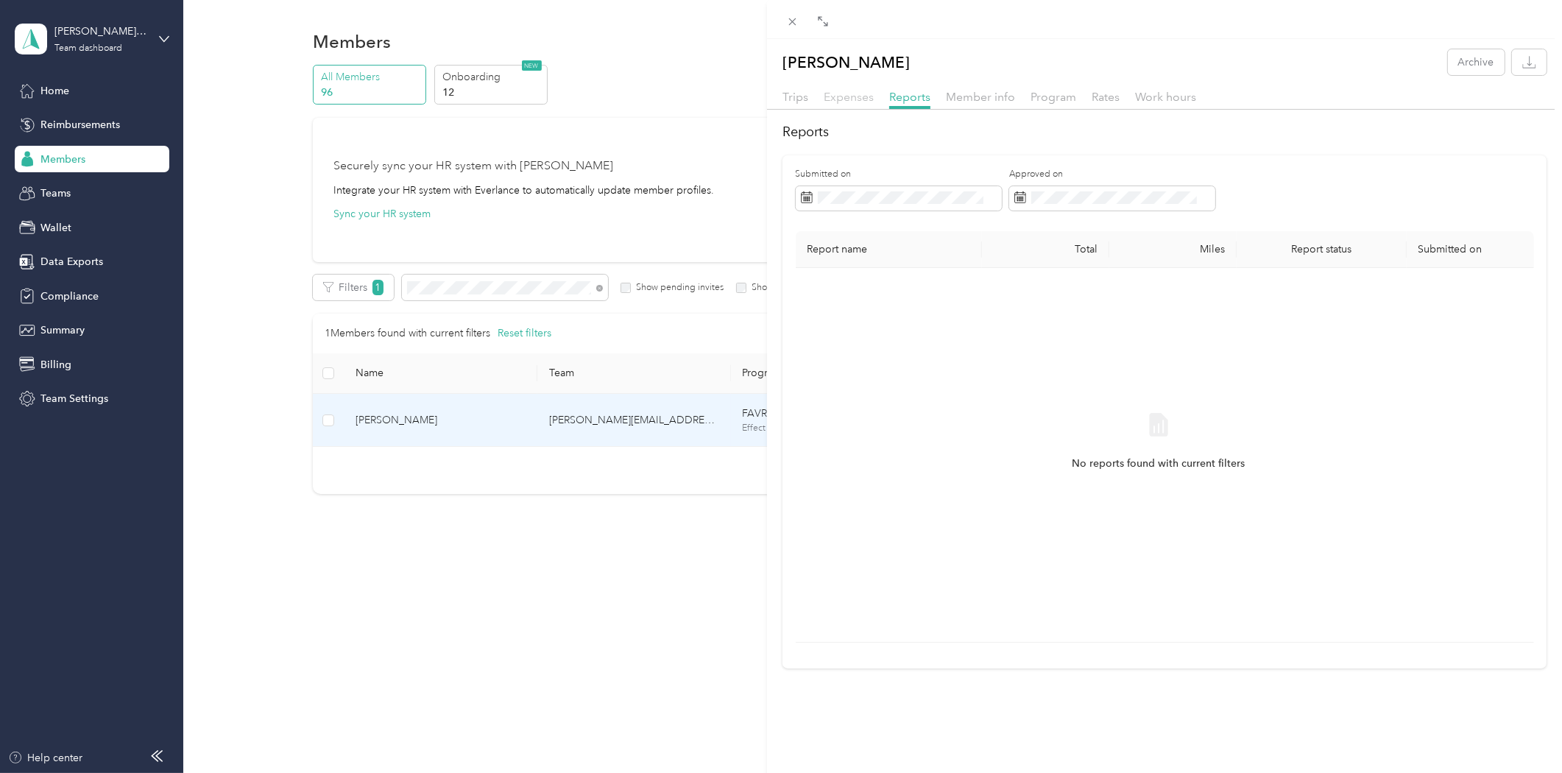
click at [856, 91] on span "Expenses" at bounding box center [849, 97] width 50 height 14
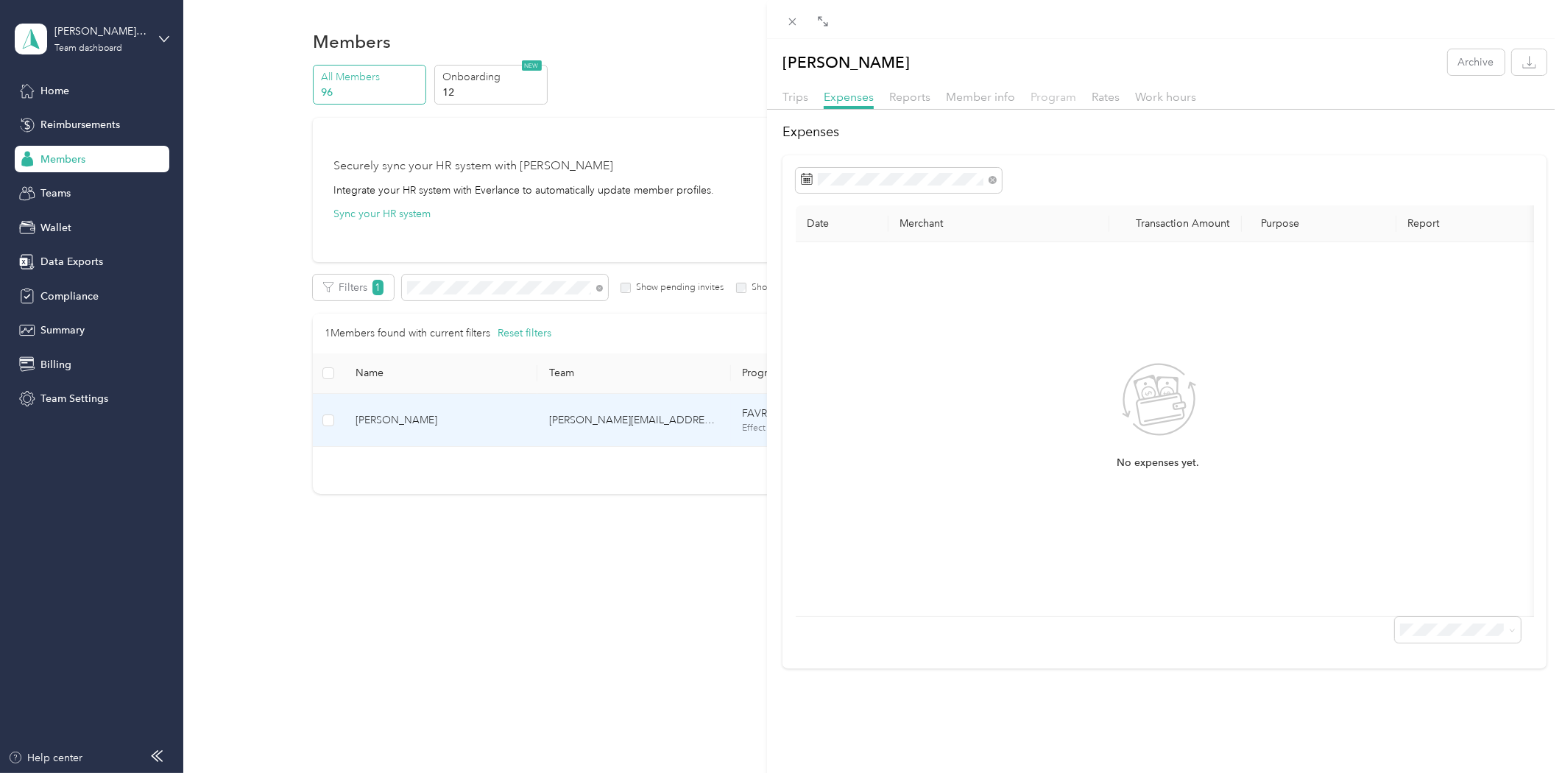
click at [1058, 94] on span "Program" at bounding box center [1054, 97] width 46 height 14
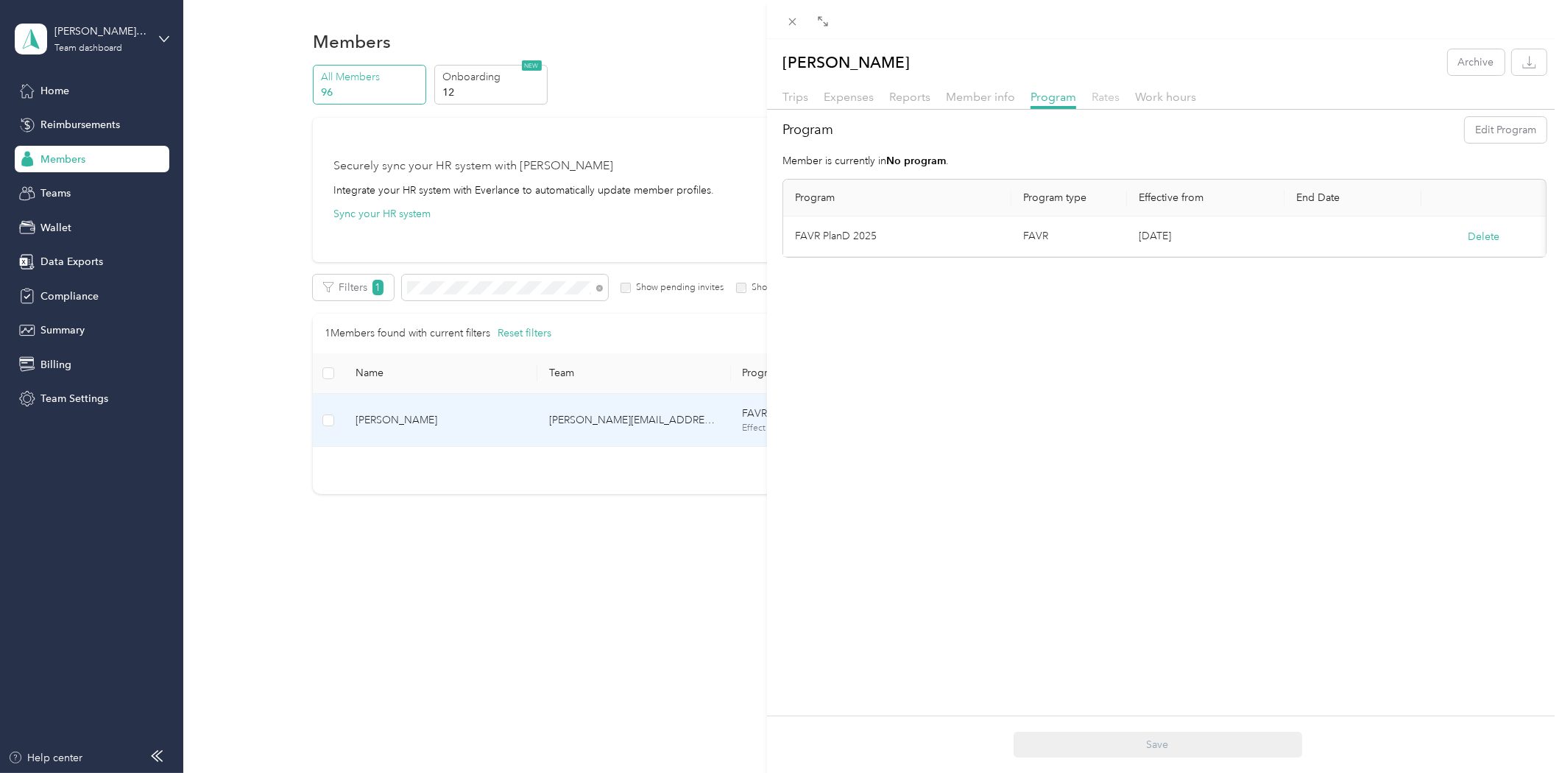
click at [1112, 94] on span "Rates" at bounding box center [1106, 97] width 28 height 14
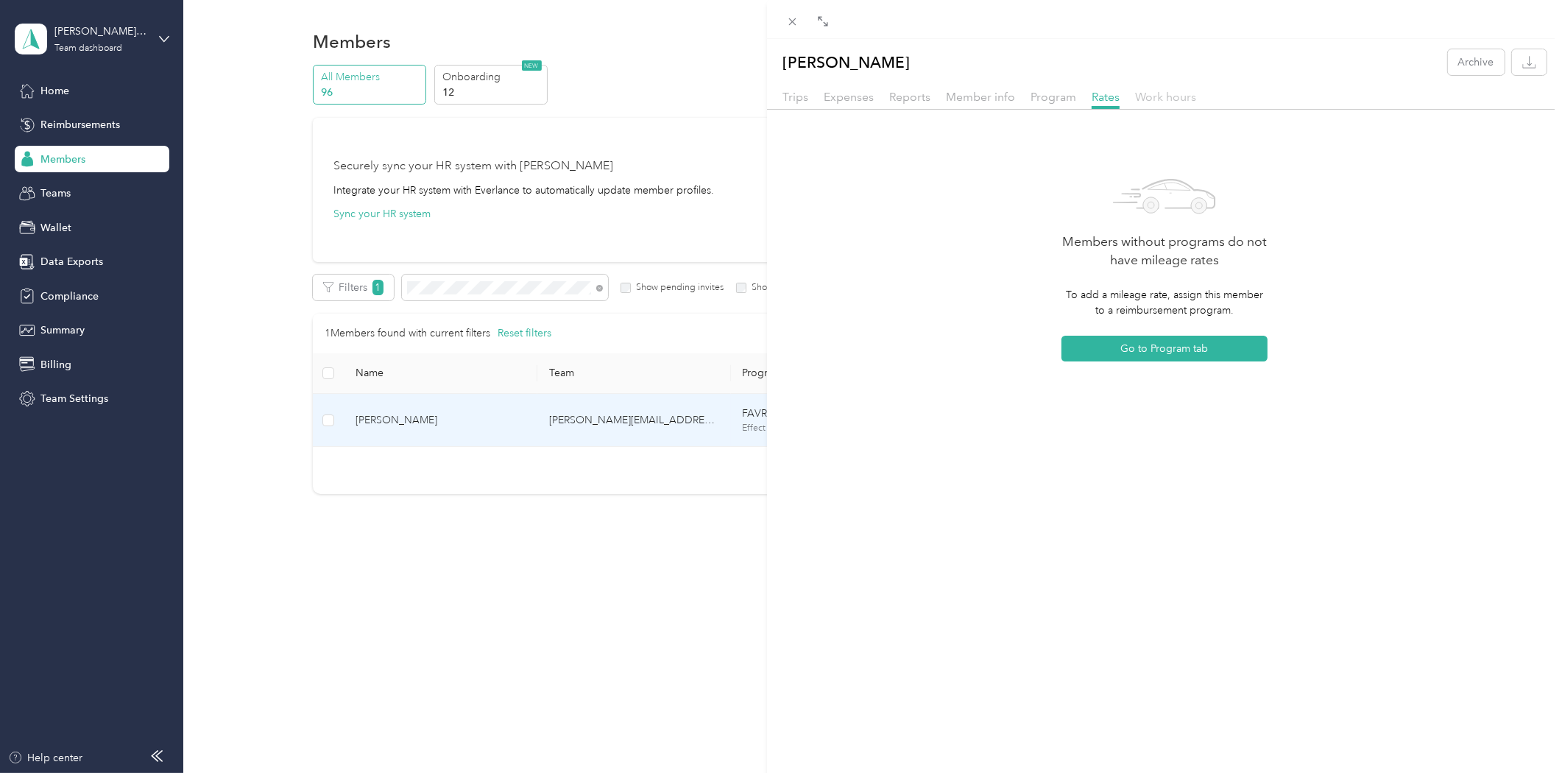
click at [1173, 94] on span "Work hours" at bounding box center [1165, 97] width 61 height 14
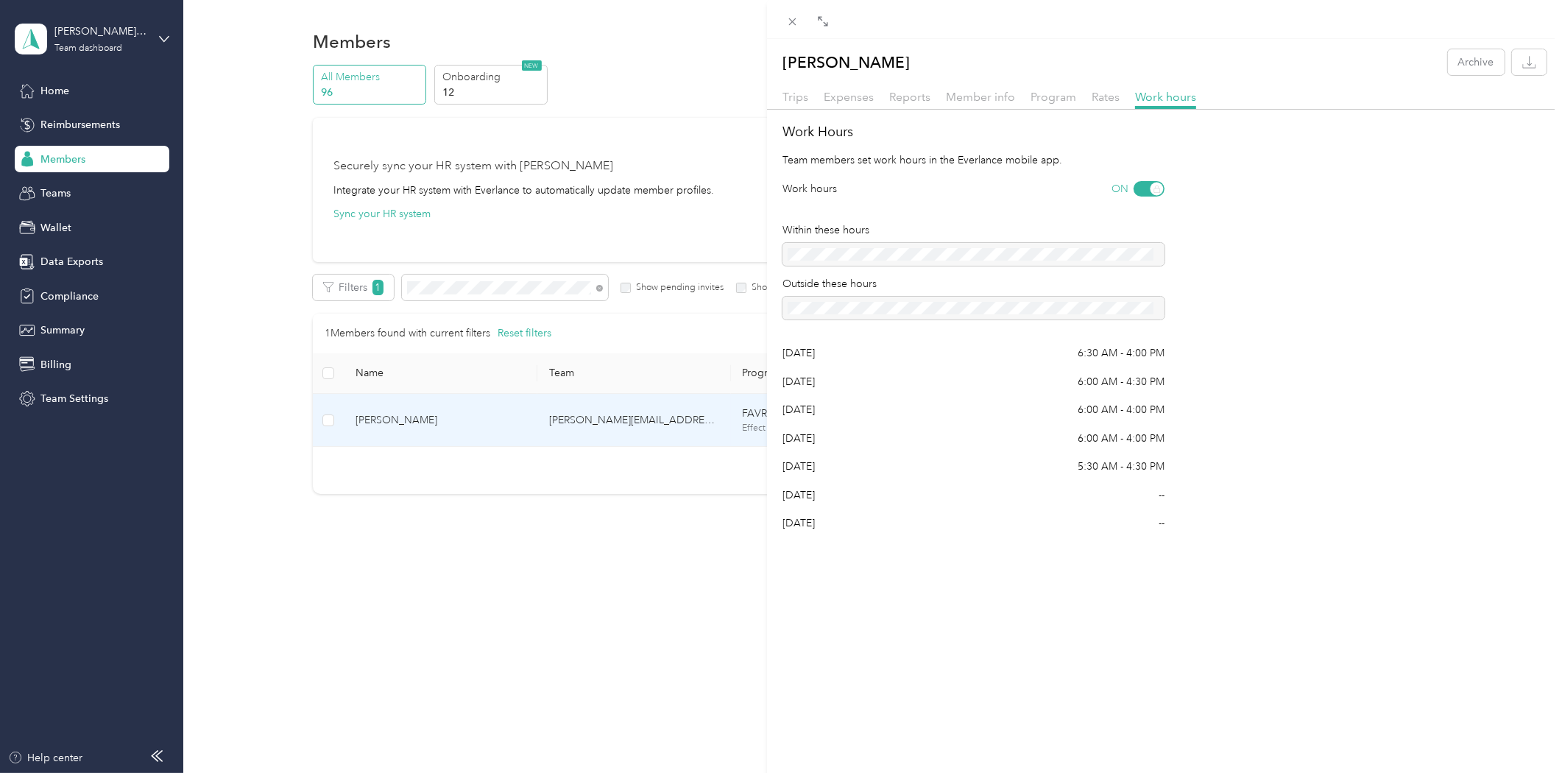
click at [675, 612] on div "Craig Cloversettle Archive Trips Expenses Reports Member info Program Rates Wor…" at bounding box center [781, 386] width 1562 height 773
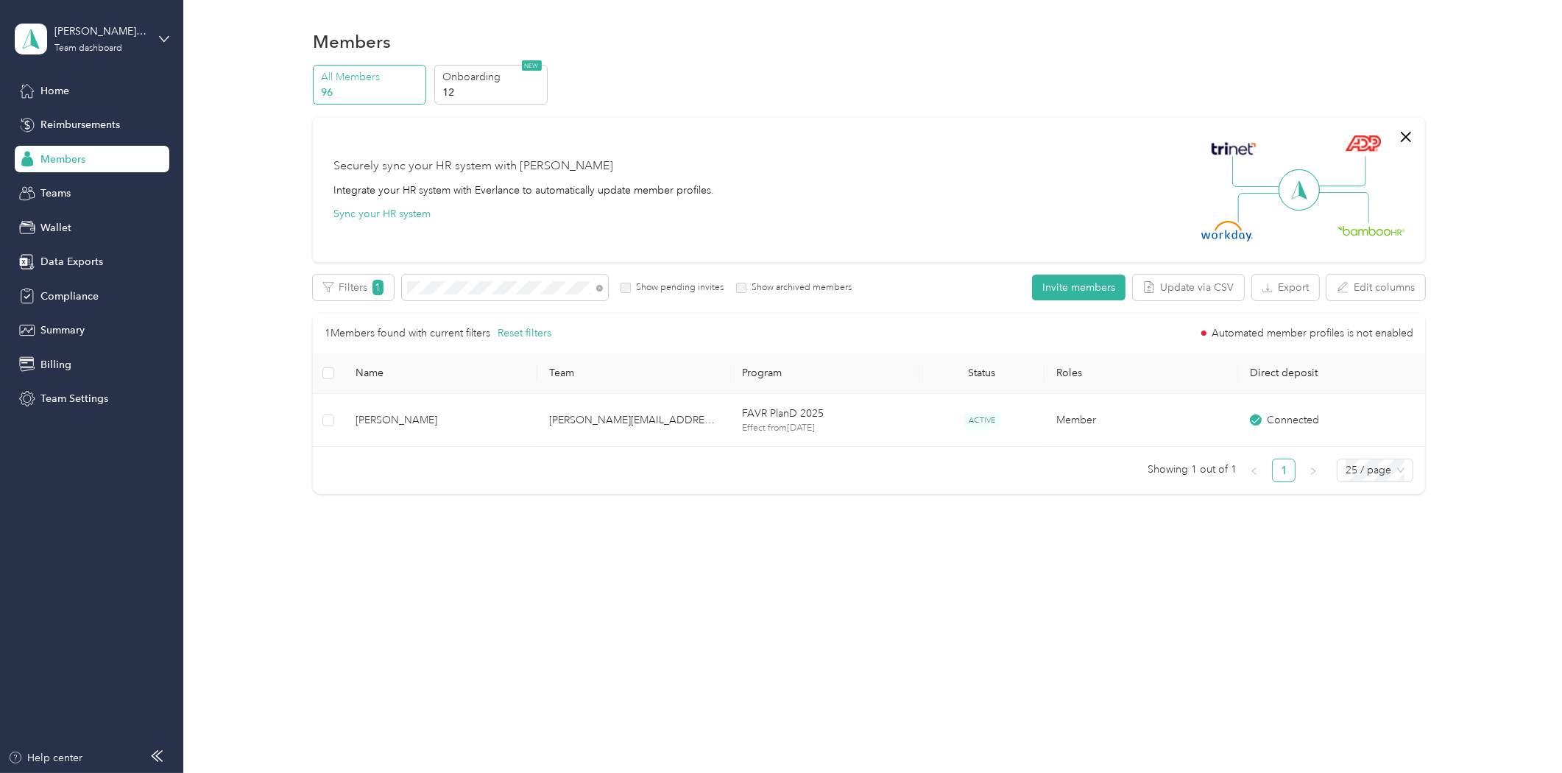
click at [916, 560] on div "Members All Members 96 Onboarding 12 NEW Securely sync your HR system with Ever…" at bounding box center [869, 293] width 1372 height 587
click at [63, 96] on span "Home" at bounding box center [54, 90] width 29 height 15
